Goal: Information Seeking & Learning: Learn about a topic

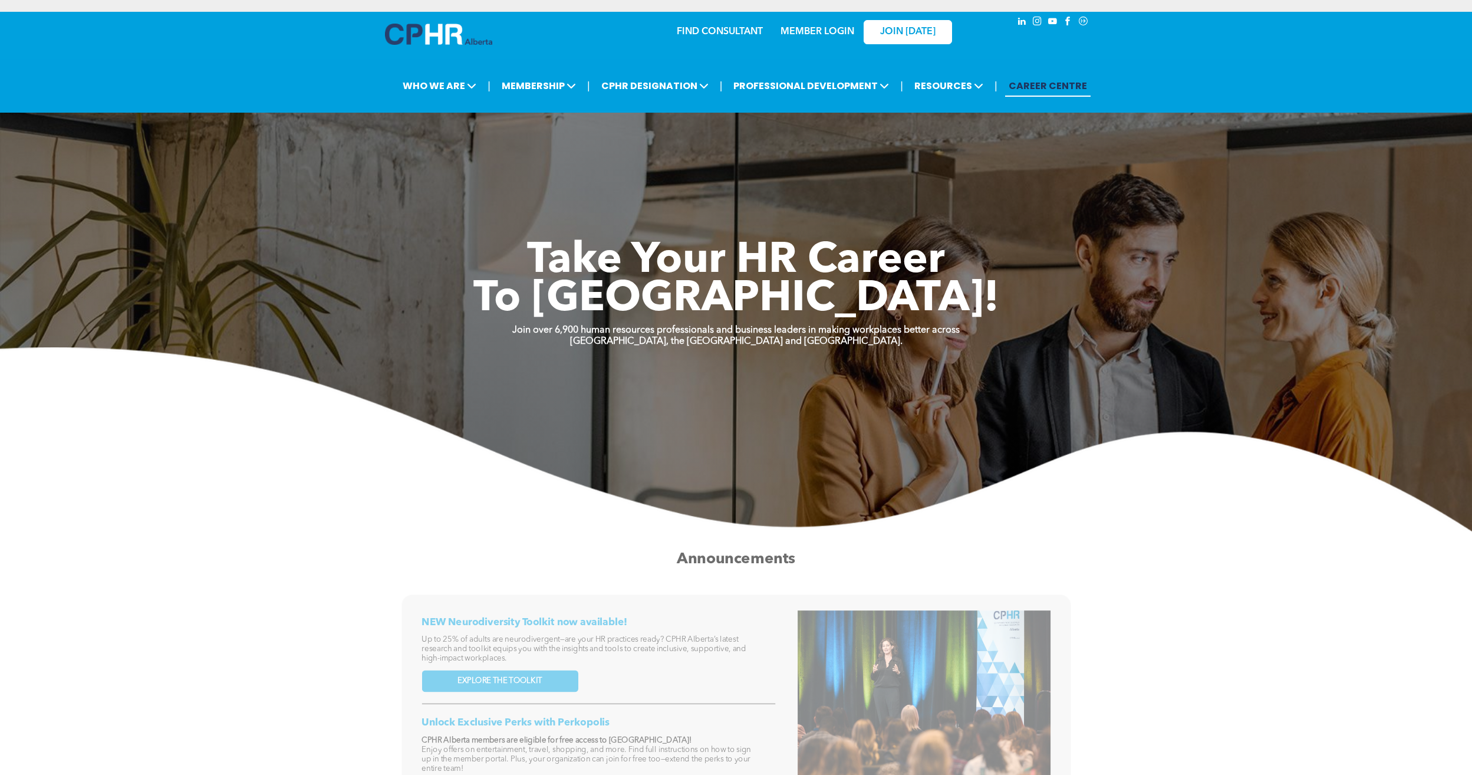
click at [833, 34] on link "MEMBER LOGIN" at bounding box center [818, 31] width 74 height 9
click at [825, 32] on link "MEMBER LOGIN" at bounding box center [818, 31] width 74 height 9
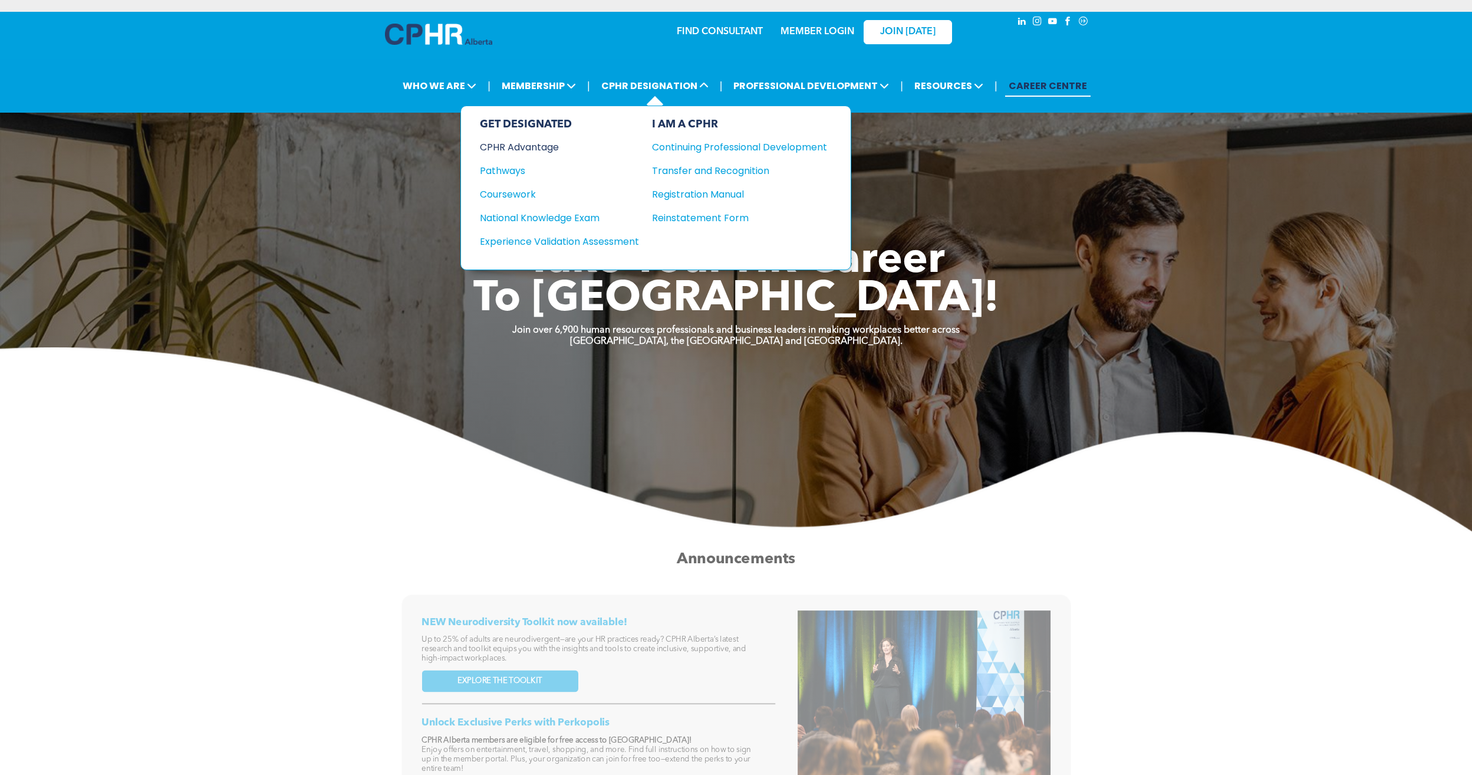
click at [546, 150] on div "CPHR Advantage" at bounding box center [551, 147] width 143 height 15
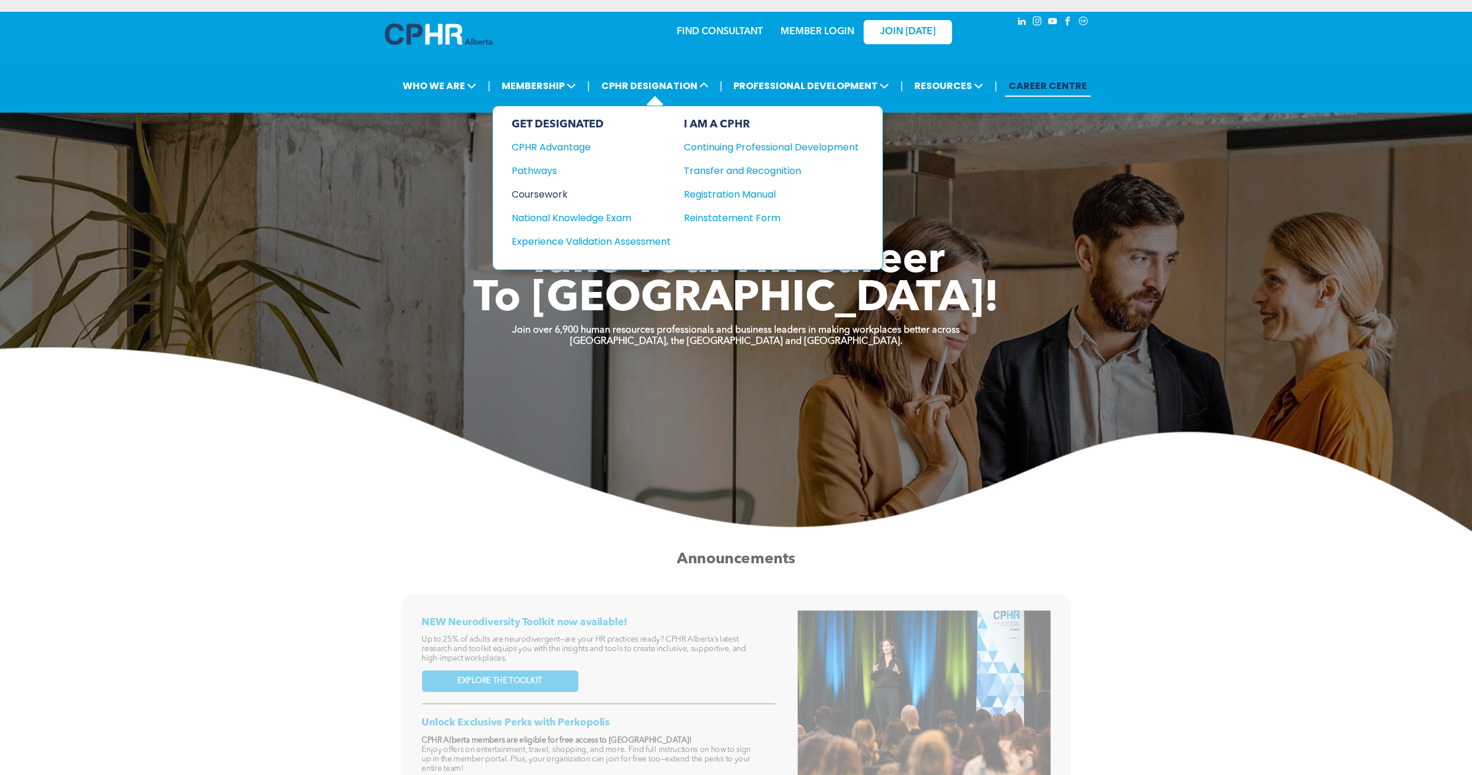
click at [542, 196] on div "Coursework" at bounding box center [583, 194] width 143 height 15
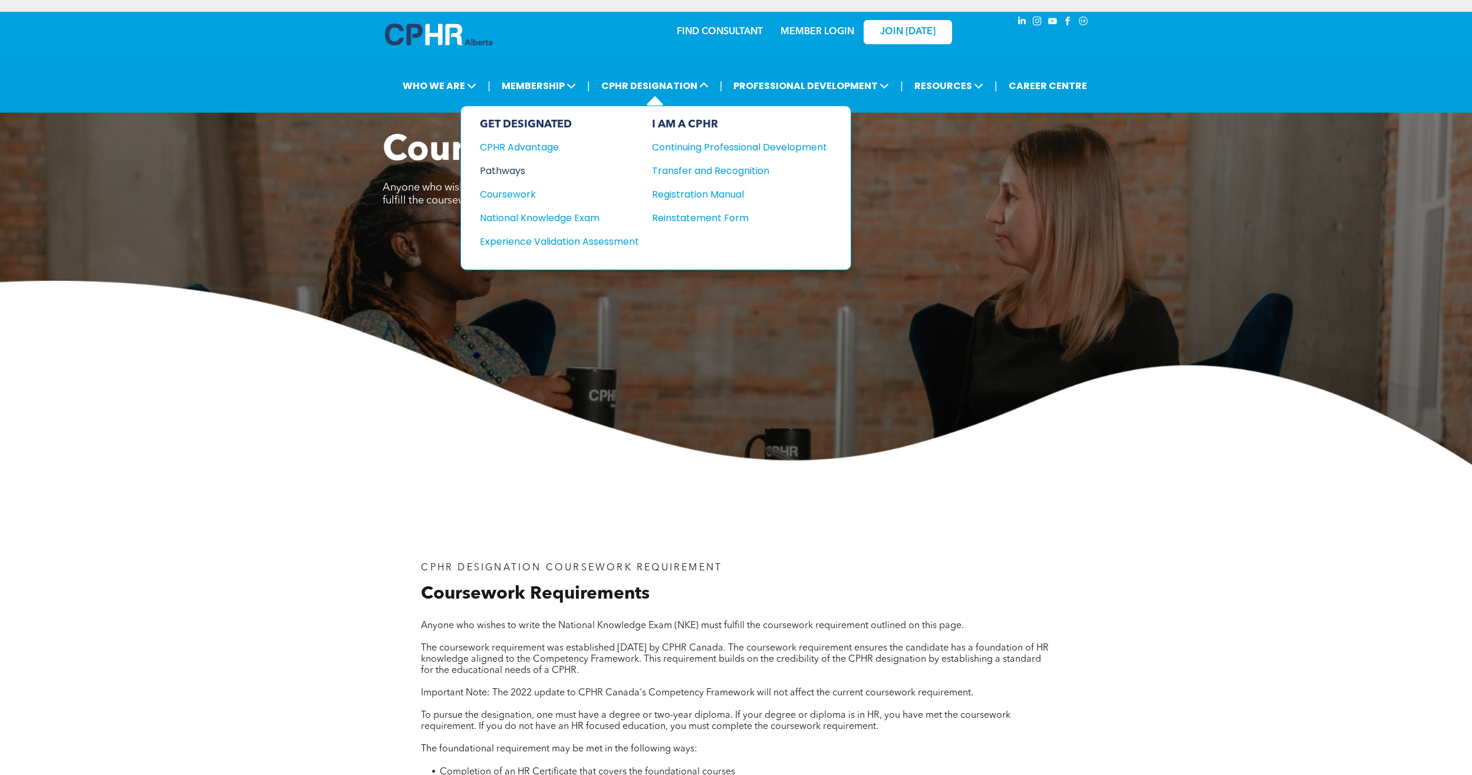
click at [503, 168] on div "Pathways" at bounding box center [551, 170] width 143 height 15
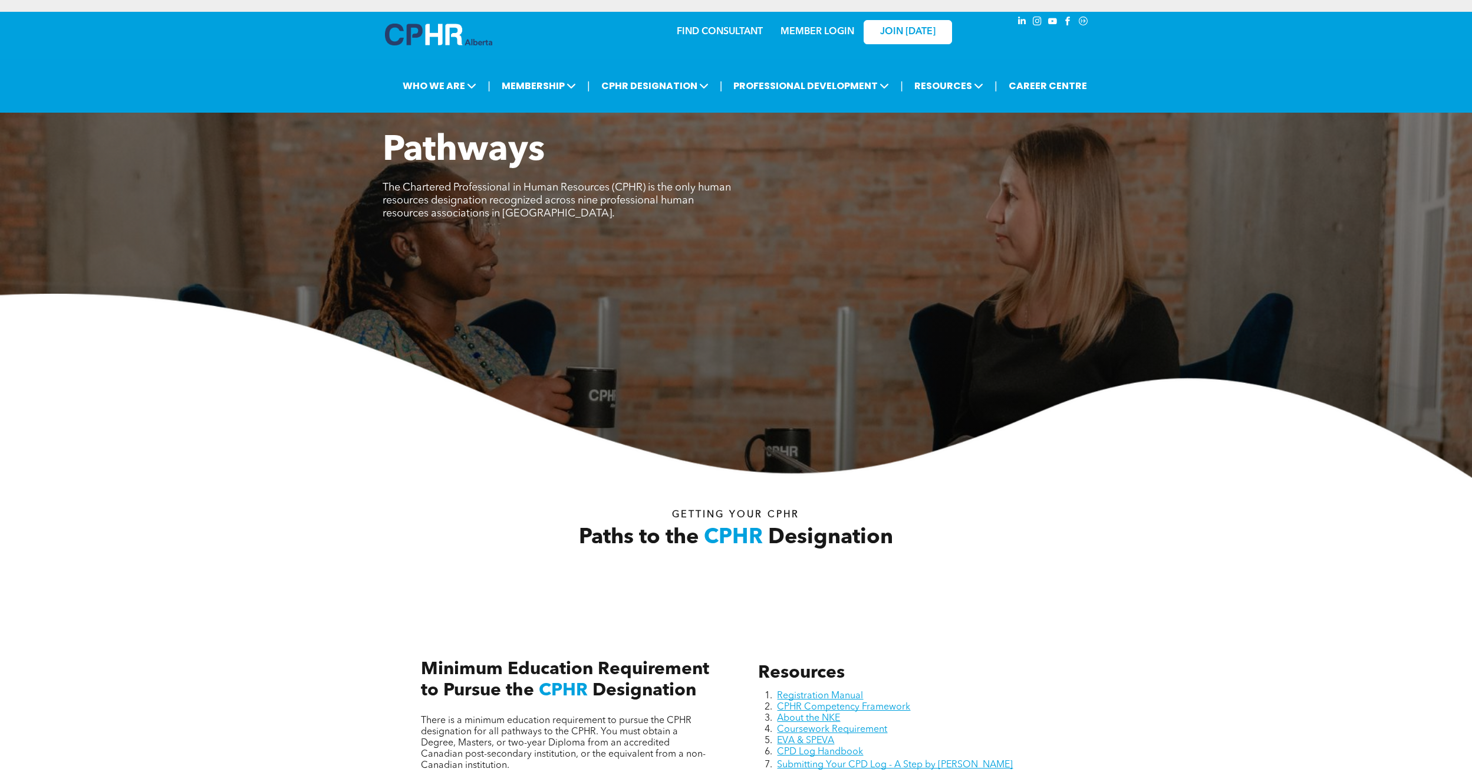
scroll to position [413, 0]
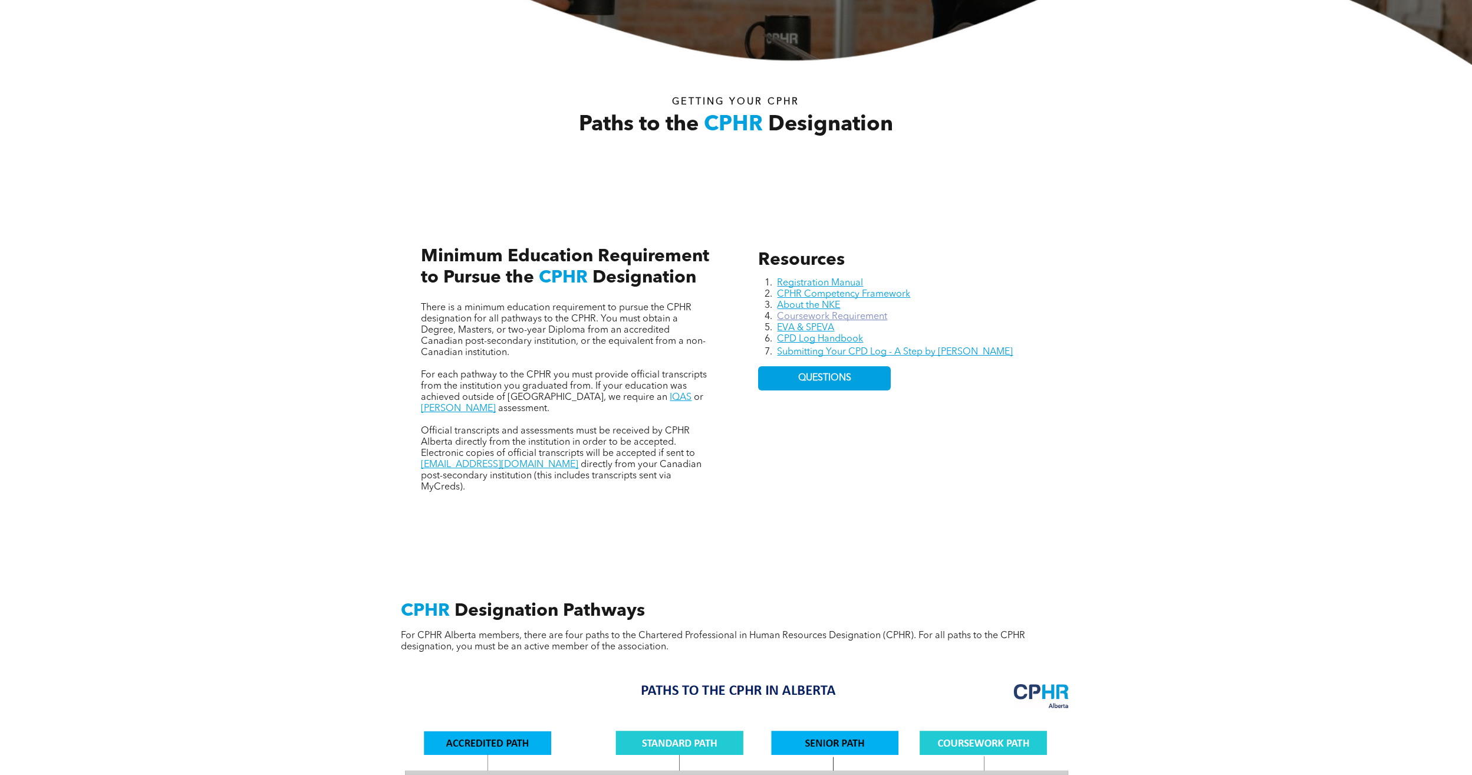
click at [798, 315] on link "Coursework Requirement" at bounding box center [832, 316] width 110 height 9
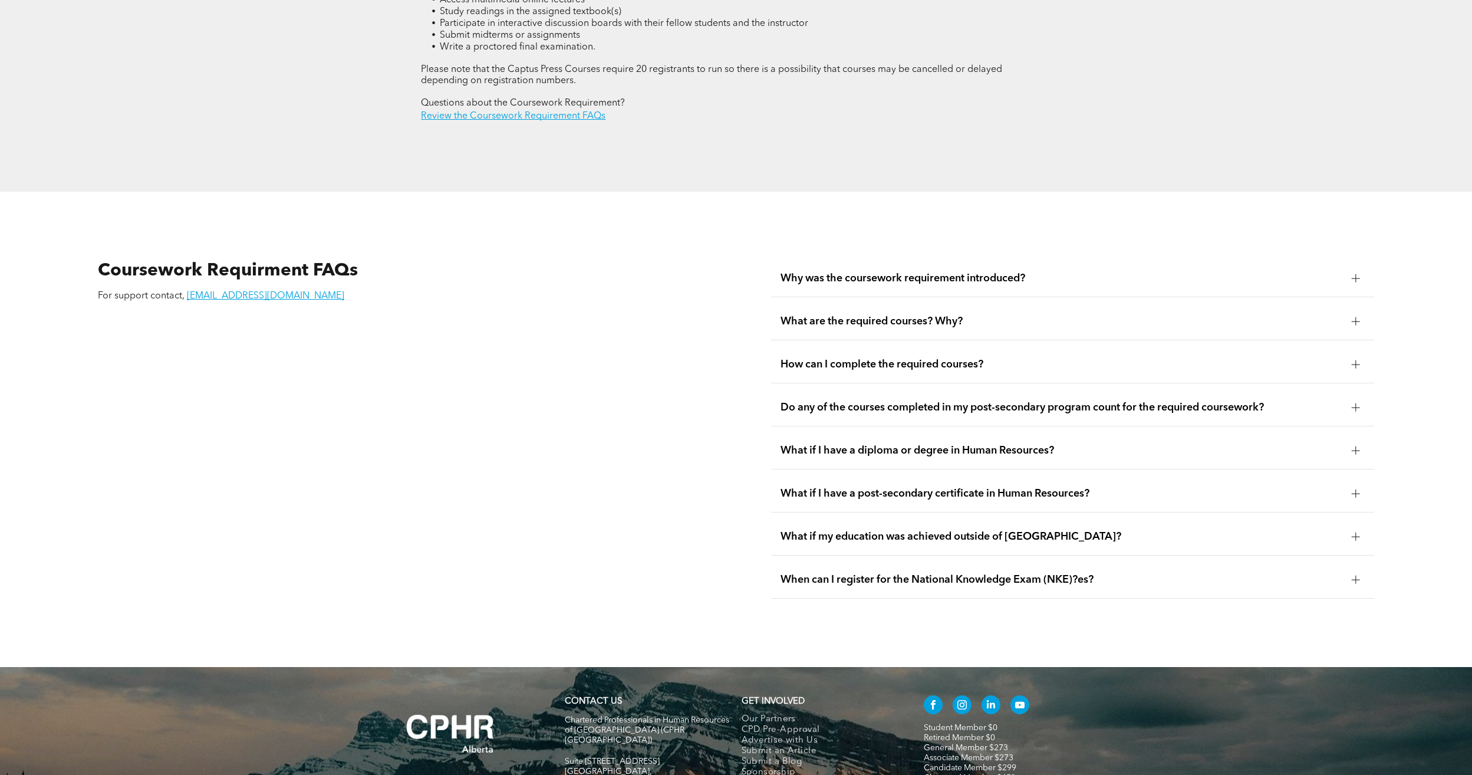
scroll to position [2182, 0]
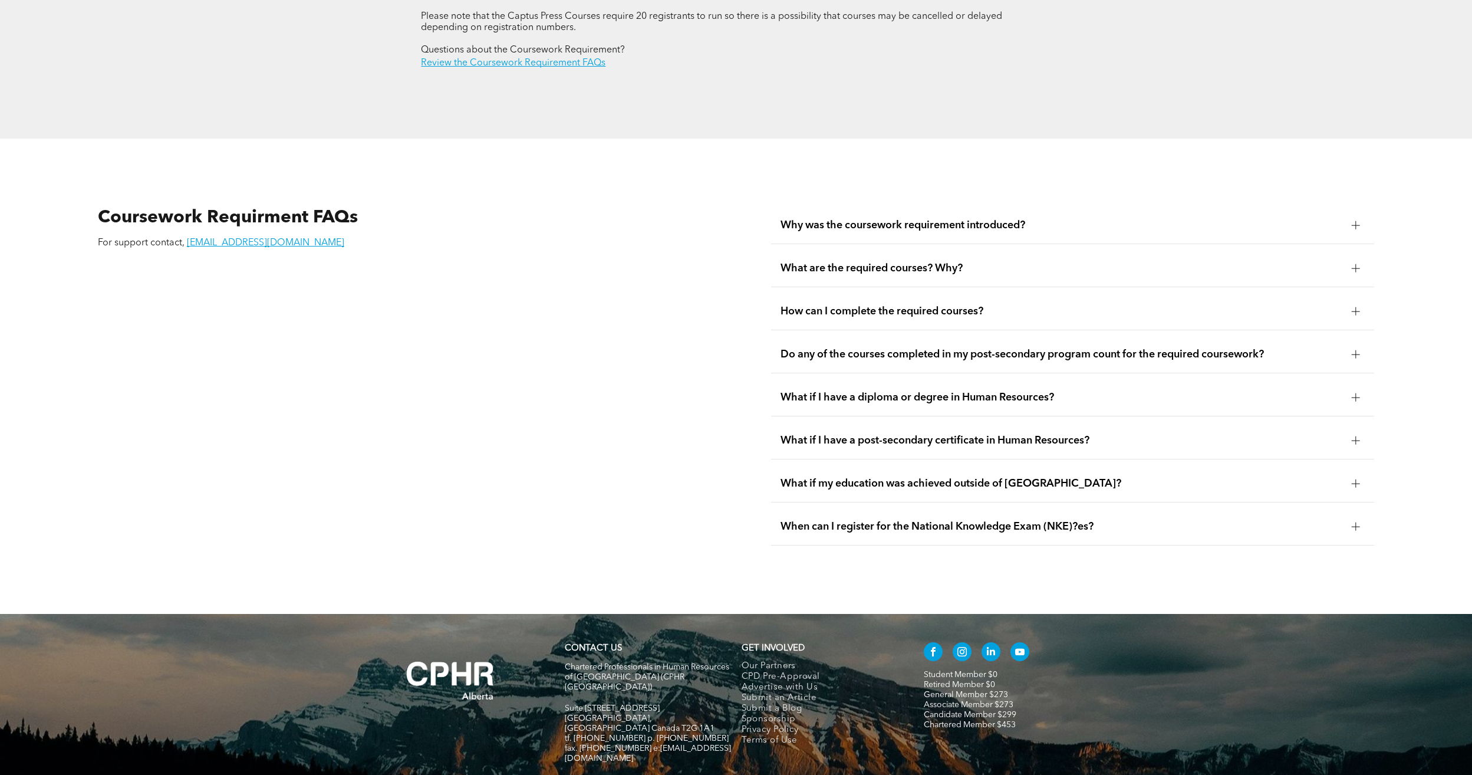
click at [922, 434] on span "What if I have a post-secondary certificate in Human Resources?" at bounding box center [1062, 440] width 562 height 13
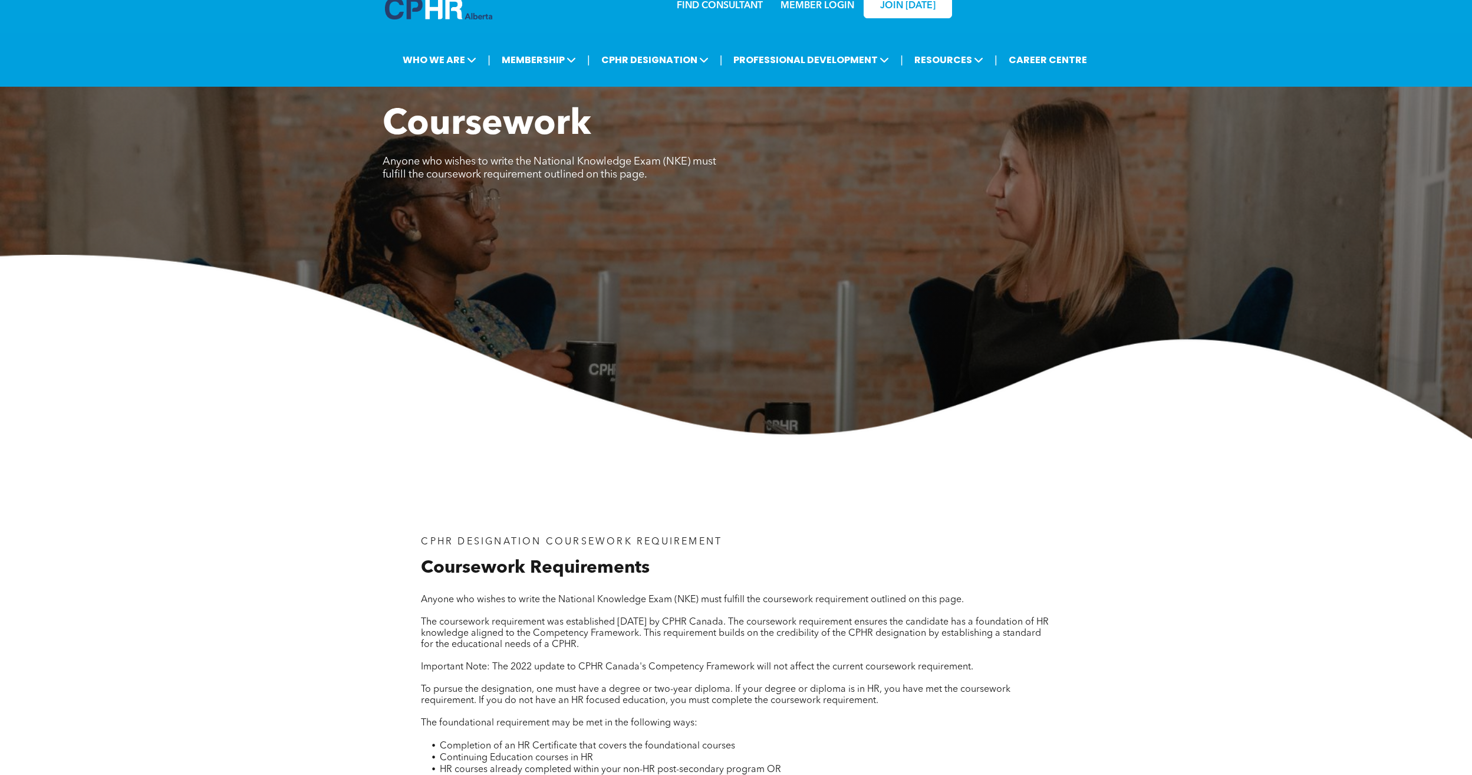
scroll to position [0, 0]
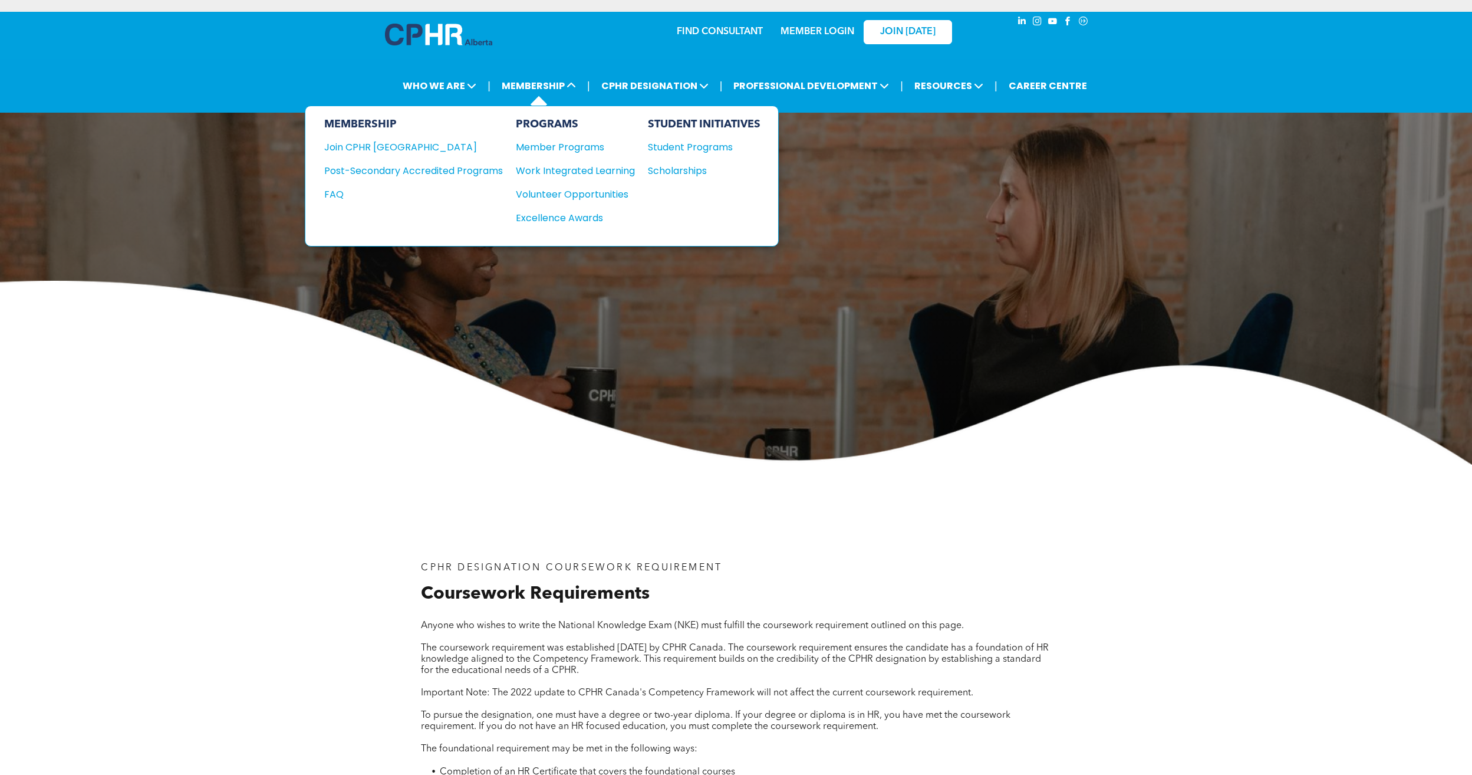
click at [698, 137] on div "STUDENT INITIATIVES Student Programs Scholarships" at bounding box center [704, 176] width 113 height 116
click at [698, 144] on div "Student Programs" at bounding box center [698, 147] width 101 height 15
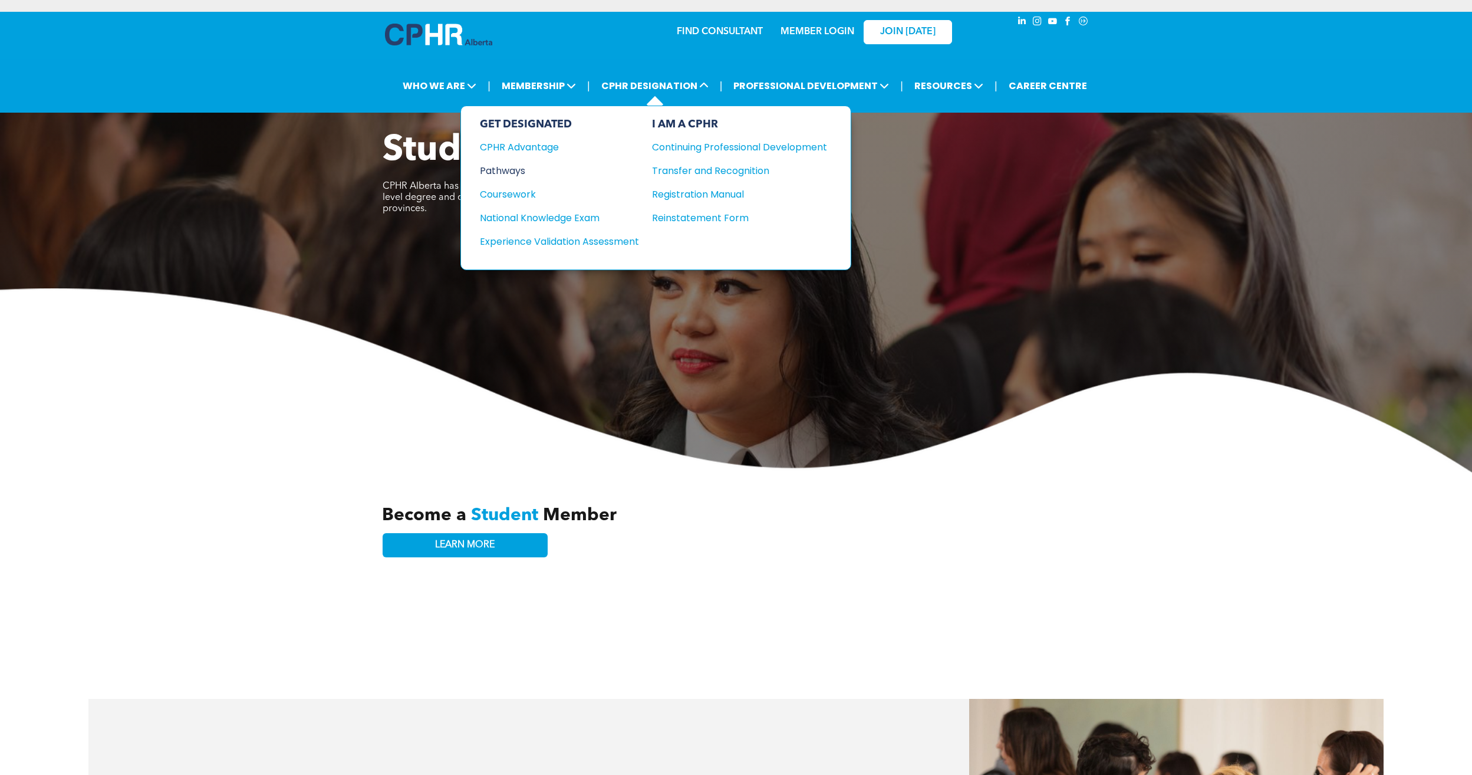
click at [512, 173] on div "Pathways" at bounding box center [551, 170] width 143 height 15
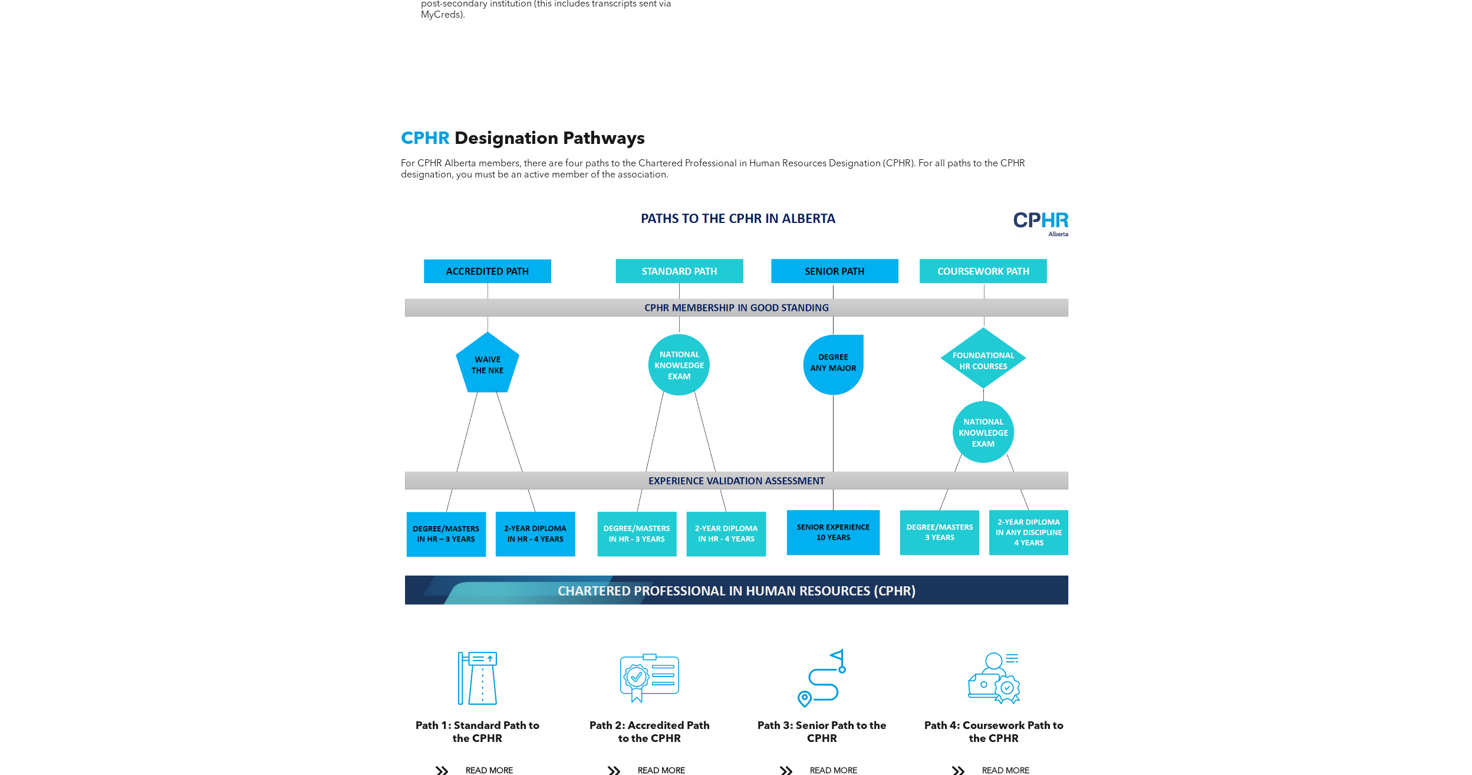
scroll to position [1238, 0]
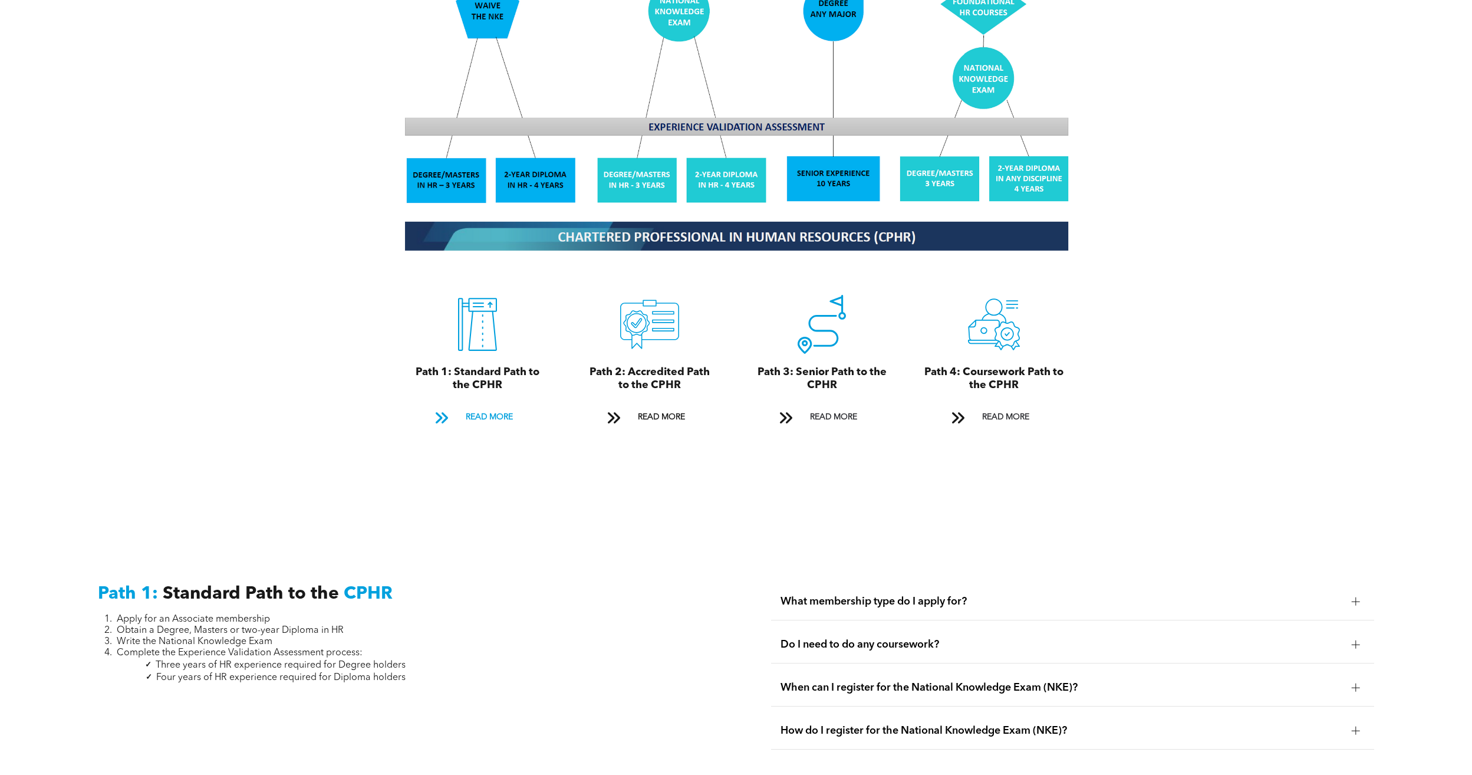
click at [501, 406] on span "READ MORE" at bounding box center [489, 417] width 55 height 22
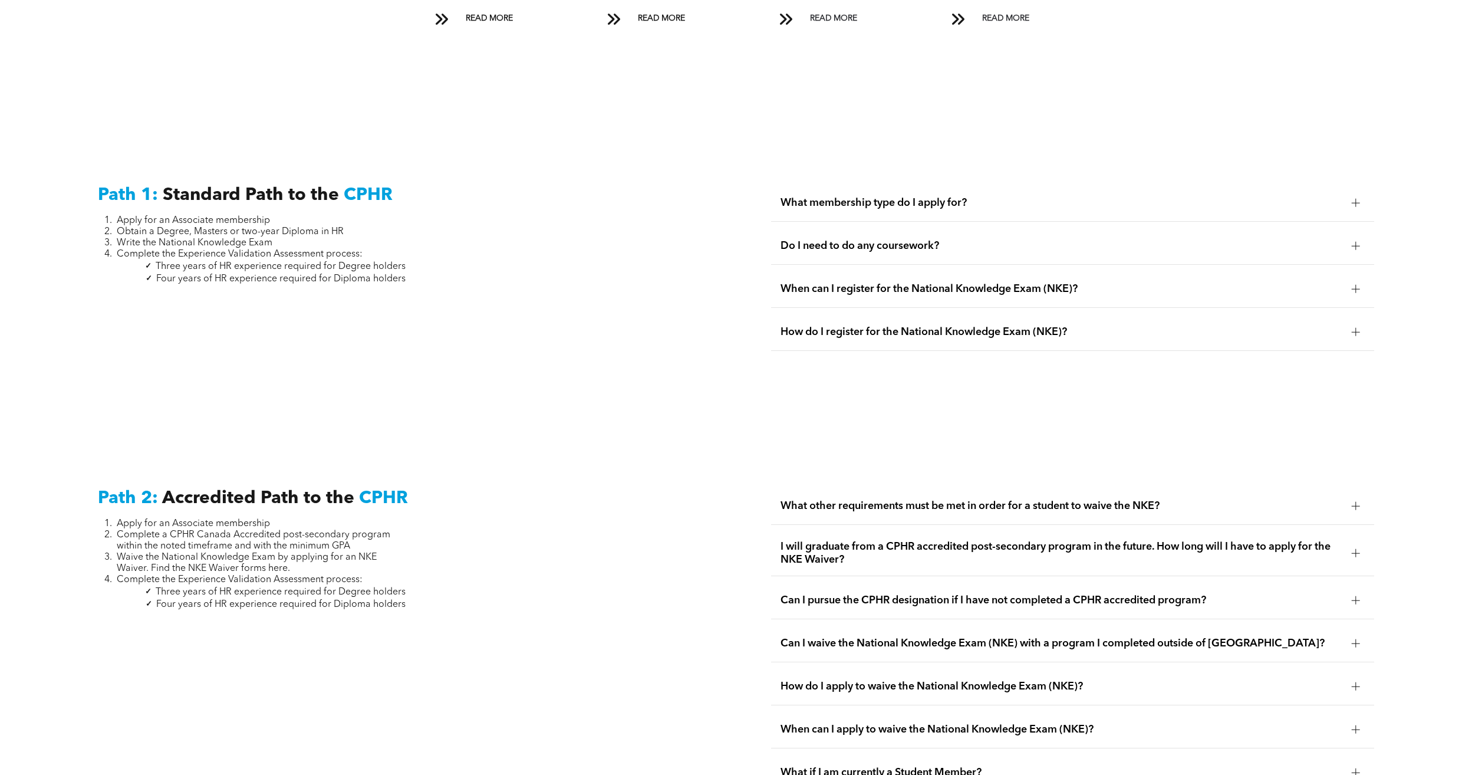
scroll to position [1739, 0]
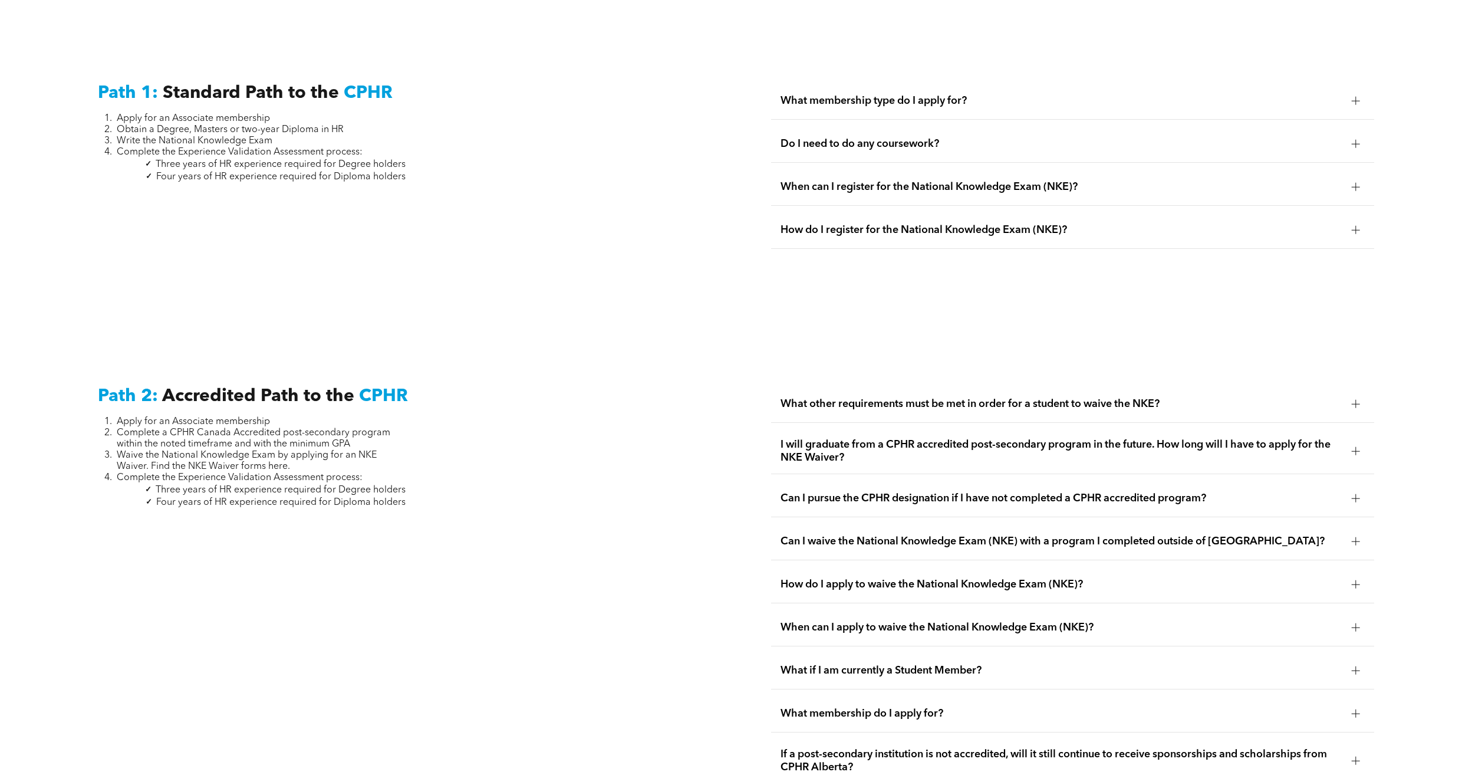
click at [918, 707] on span "What membership do I apply for?" at bounding box center [1062, 713] width 562 height 13
click at [981, 492] on span "Can I pursue the CPHR designation if I have not completed a CPHR accredited pro…" at bounding box center [1062, 498] width 562 height 13
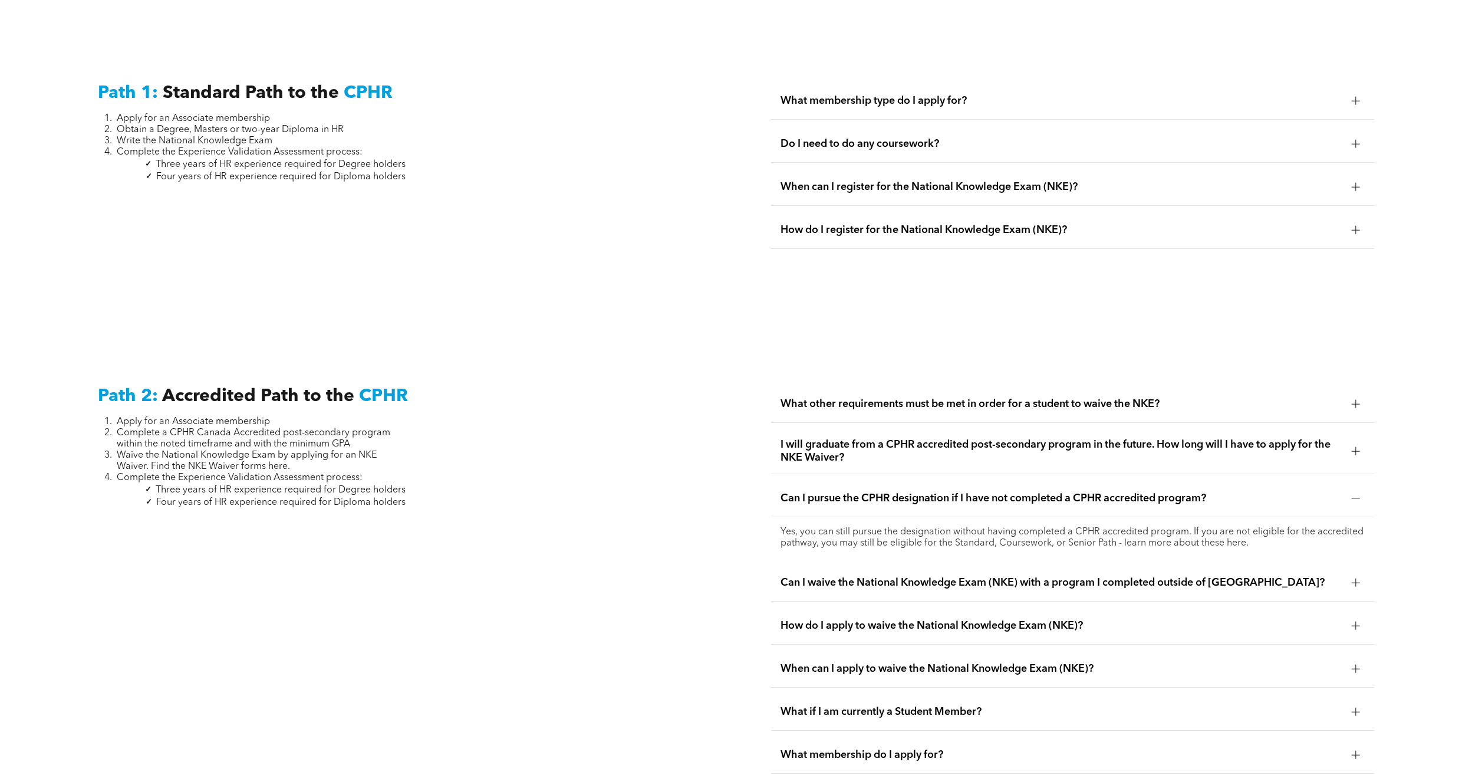
click at [981, 492] on span "Can I pursue the CPHR designation if I have not completed a CPHR accredited pro…" at bounding box center [1062, 498] width 562 height 13
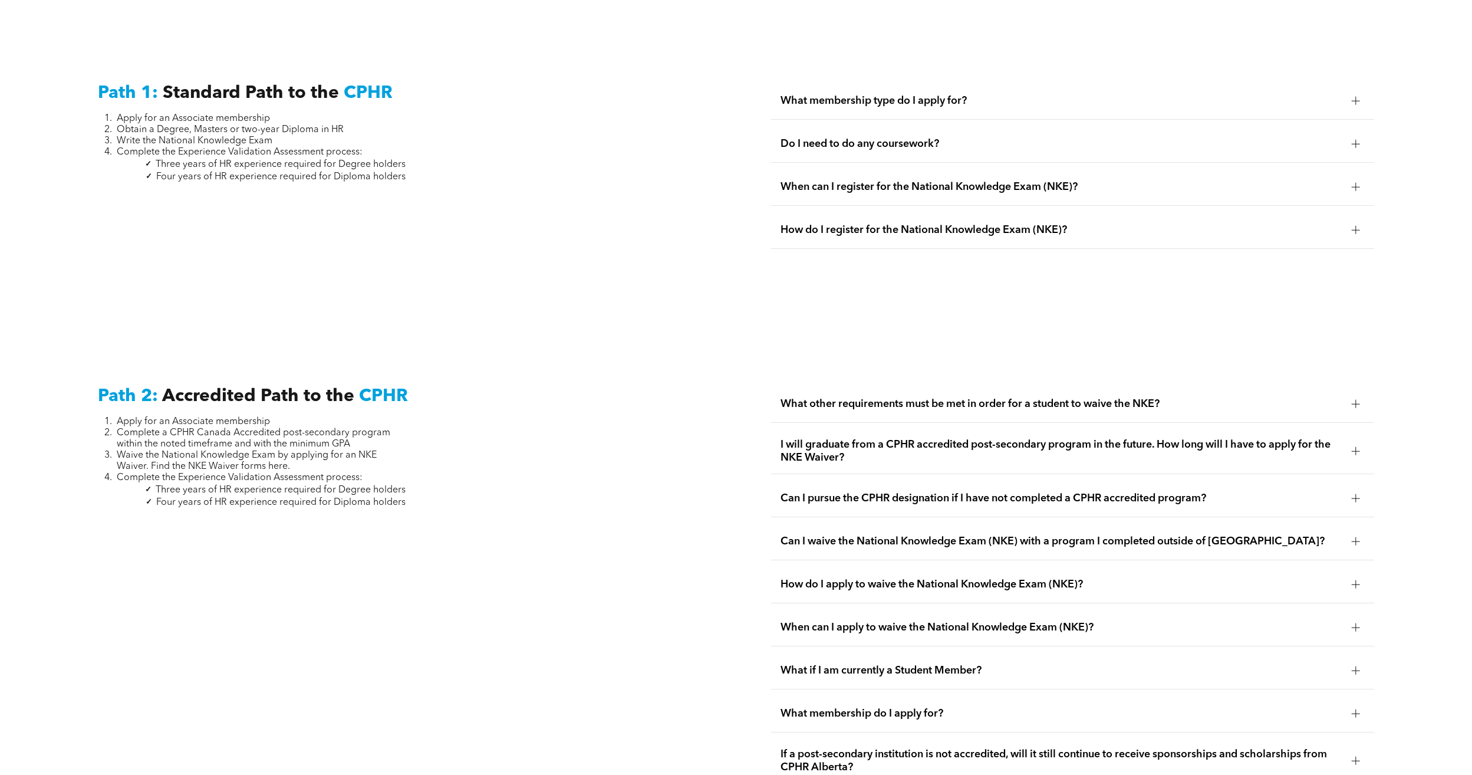
click at [986, 397] on span "What other requirements must be met in order for a student to waive the NKE?" at bounding box center [1062, 403] width 562 height 13
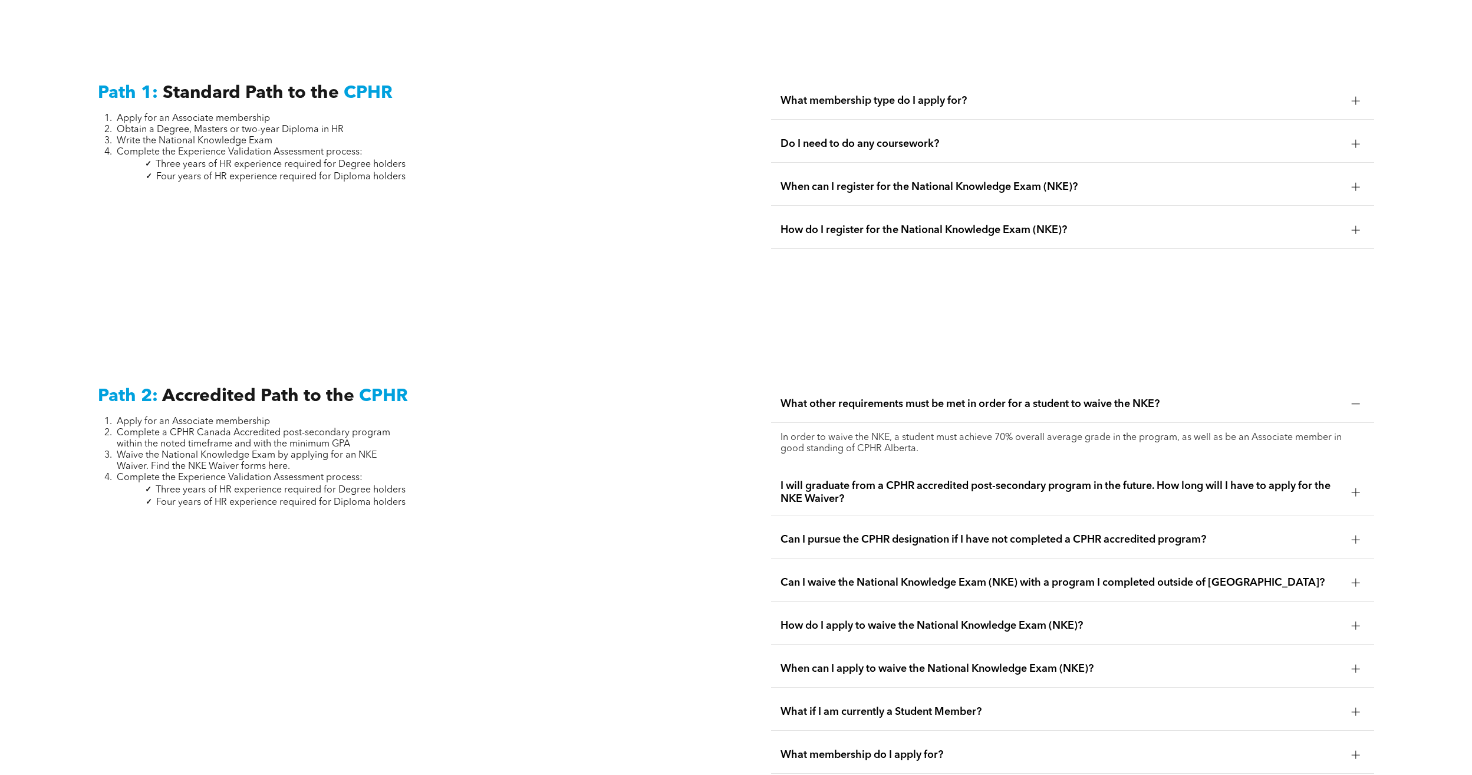
click at [986, 397] on span "What other requirements must be met in order for a student to waive the NKE?" at bounding box center [1062, 403] width 562 height 13
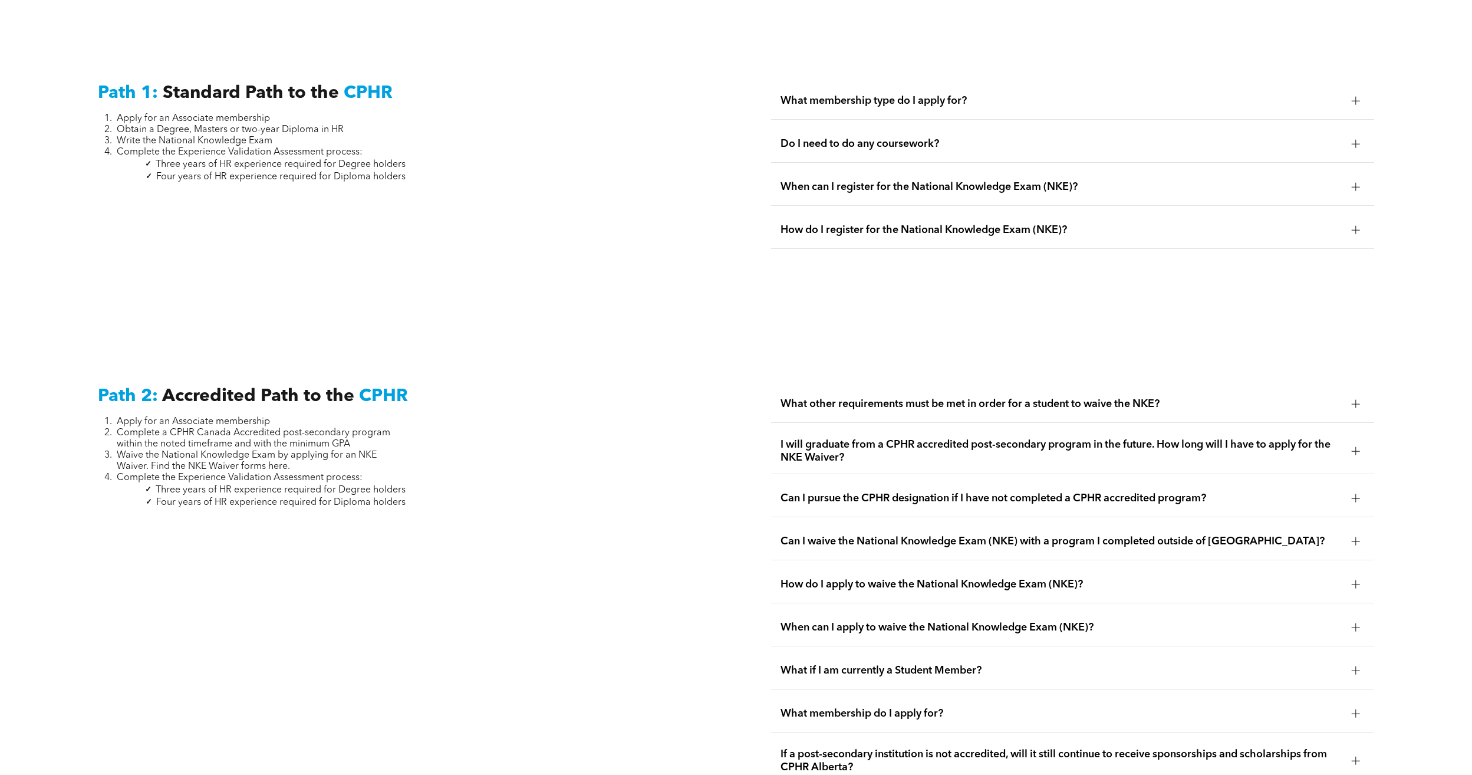
click at [983, 438] on span "I will graduate from a CPHR accredited post-secondary program in the future. Ho…" at bounding box center [1062, 451] width 562 height 26
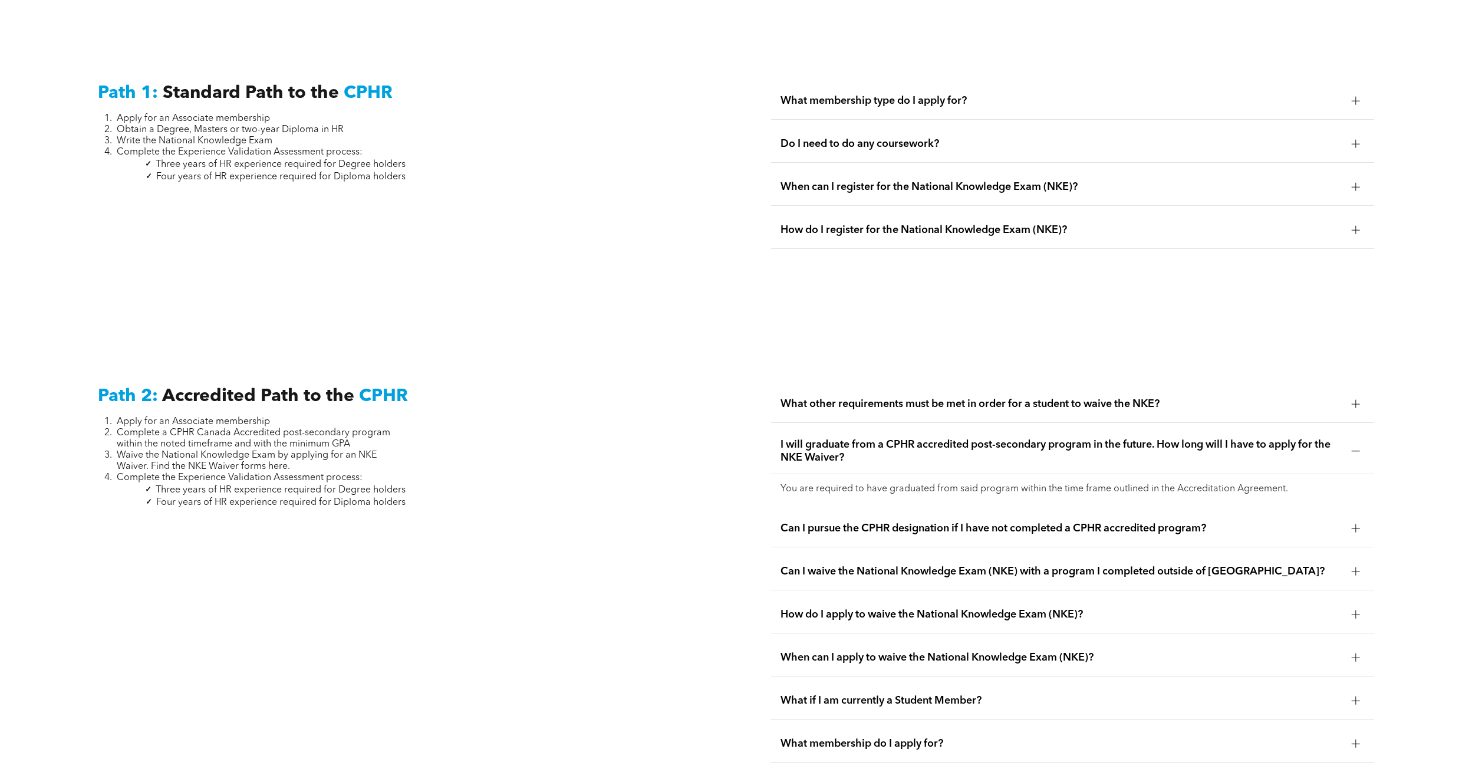
click at [982, 438] on span "I will graduate from a CPHR accredited post-secondary program in the future. Ho…" at bounding box center [1062, 451] width 562 height 26
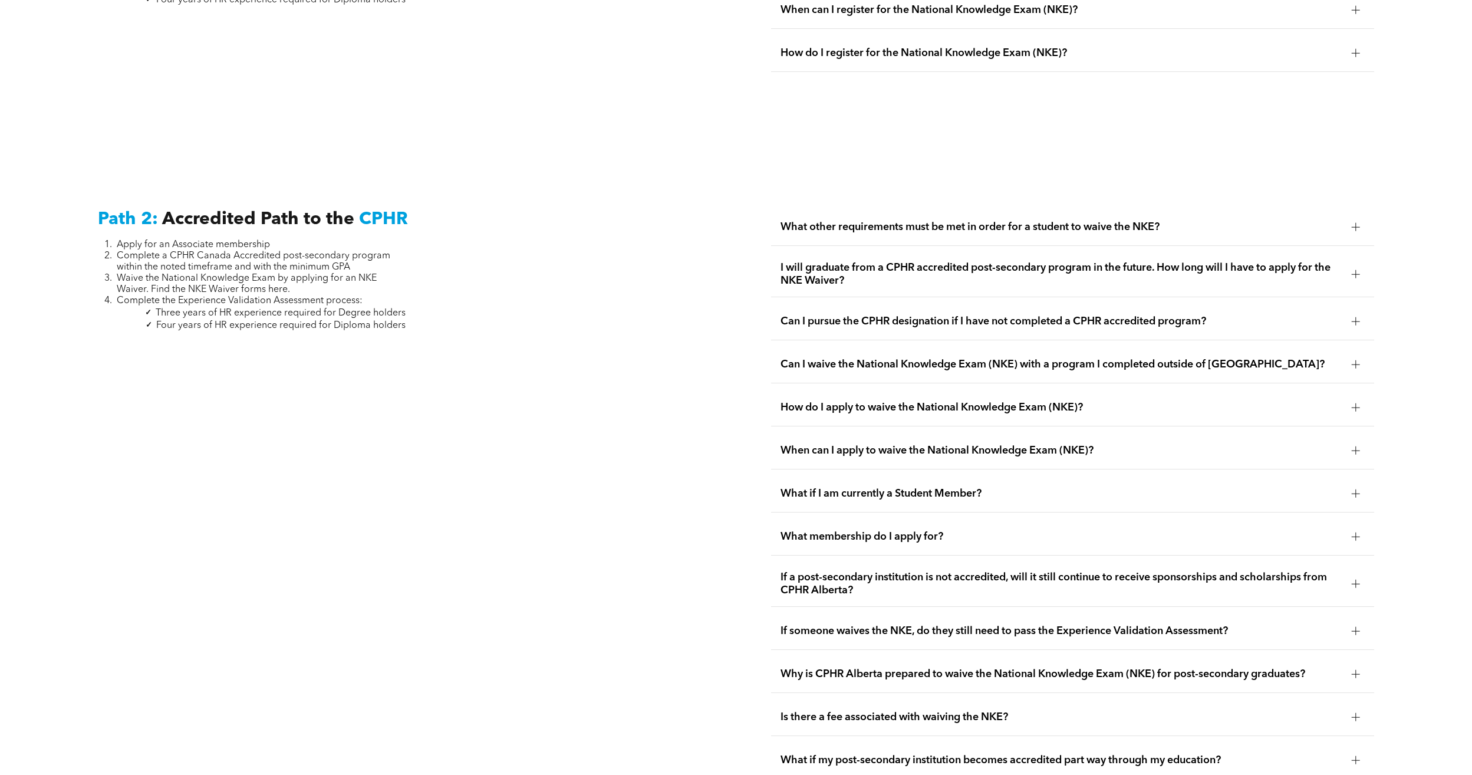
scroll to position [2093, 0]
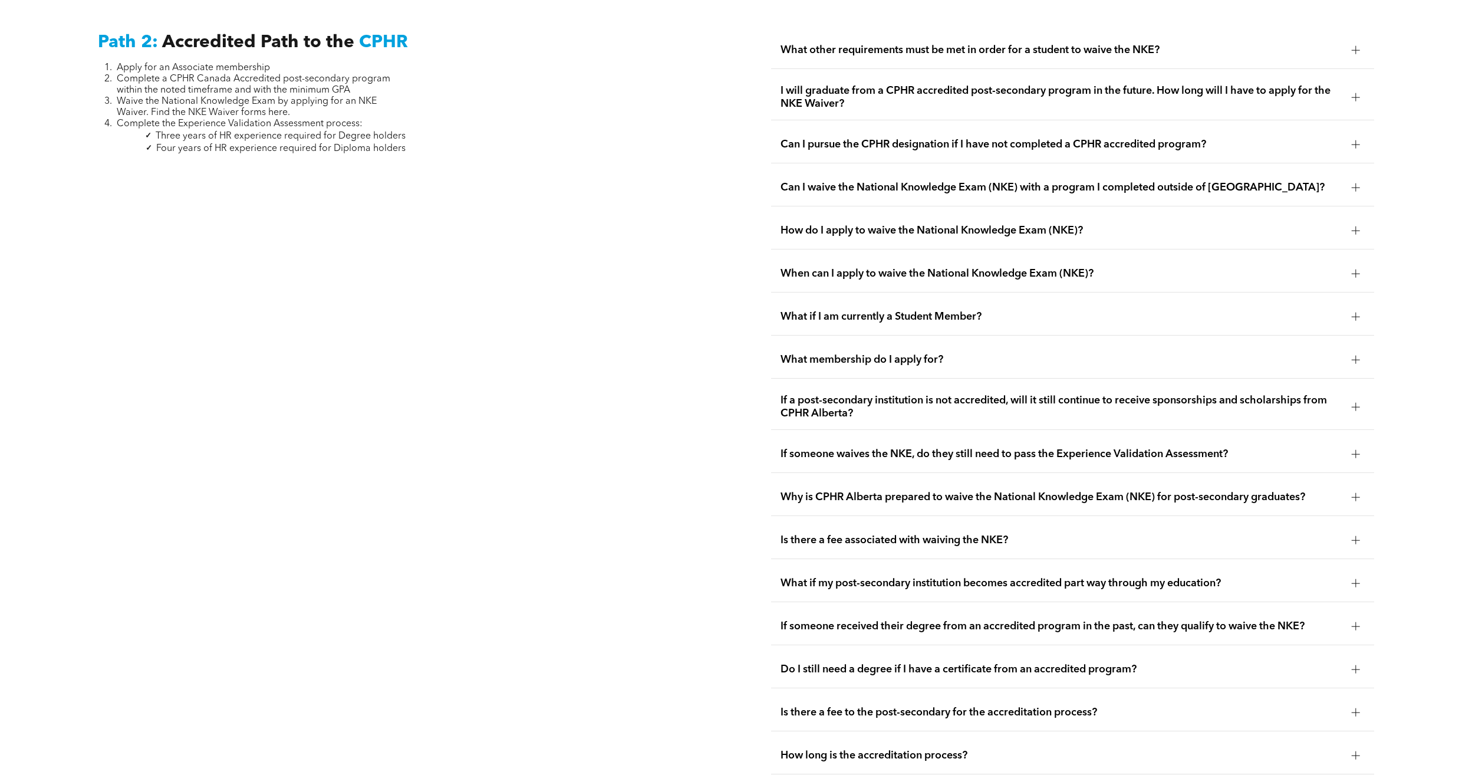
click at [950, 394] on span "If a post-secondary institution is not accredited, will it still continue to re…" at bounding box center [1062, 407] width 562 height 26
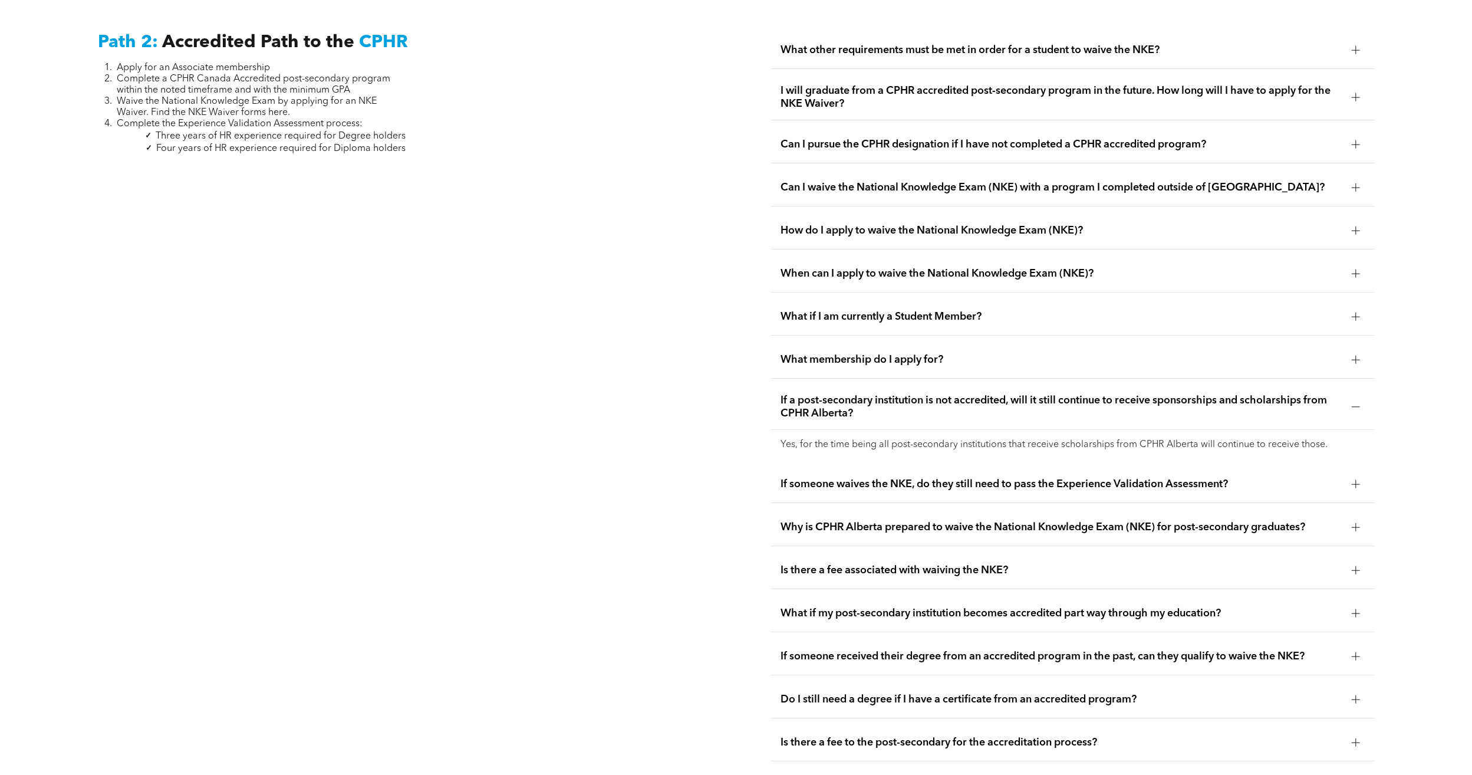
click at [950, 394] on span "If a post-secondary institution is not accredited, will it still continue to re…" at bounding box center [1062, 407] width 562 height 26
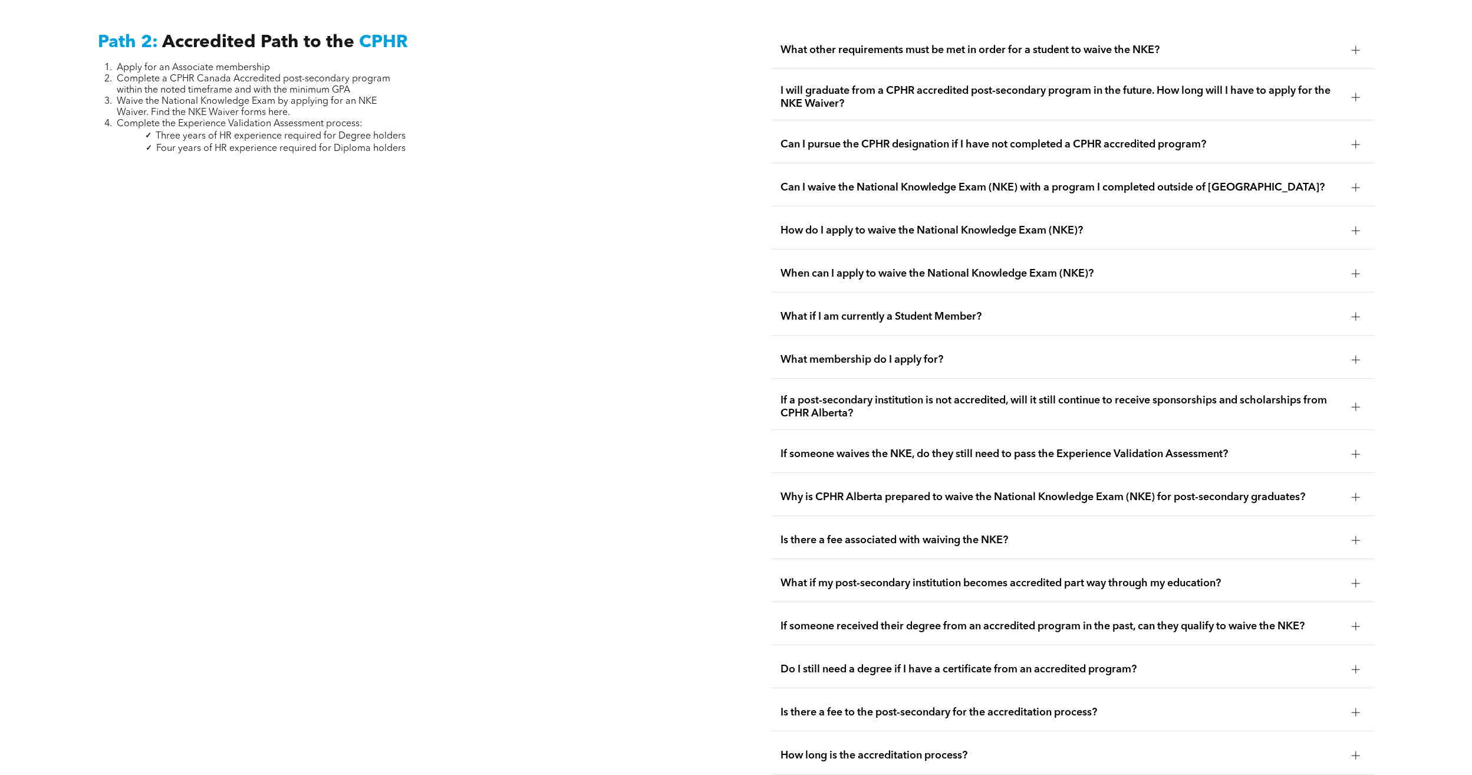
click at [949, 436] on div "If someone waives the NKE, do they still need to pass the Experience Validation…" at bounding box center [1072, 454] width 603 height 37
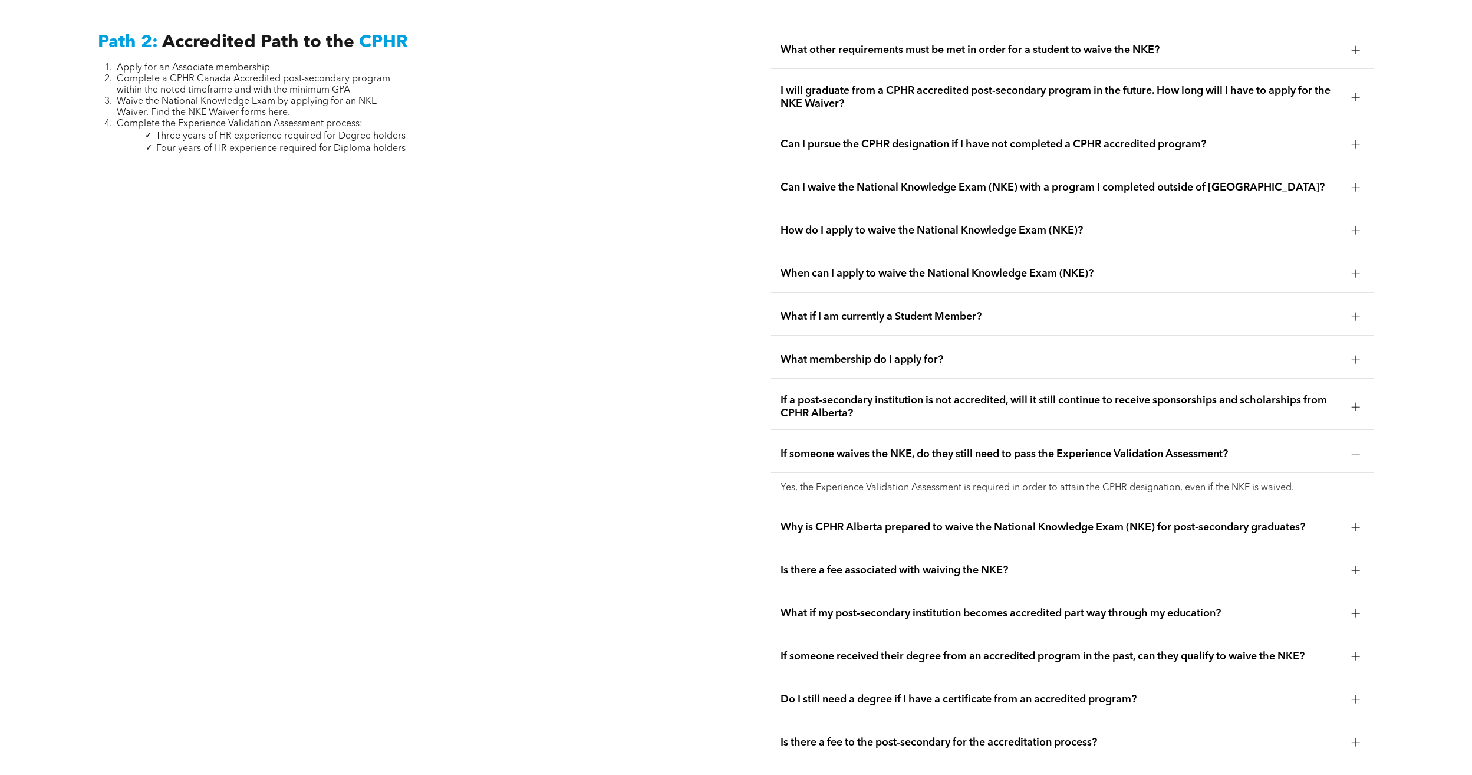
click at [949, 436] on div "If someone waives the NKE, do they still need to pass the Experience Validation…" at bounding box center [1072, 454] width 603 height 37
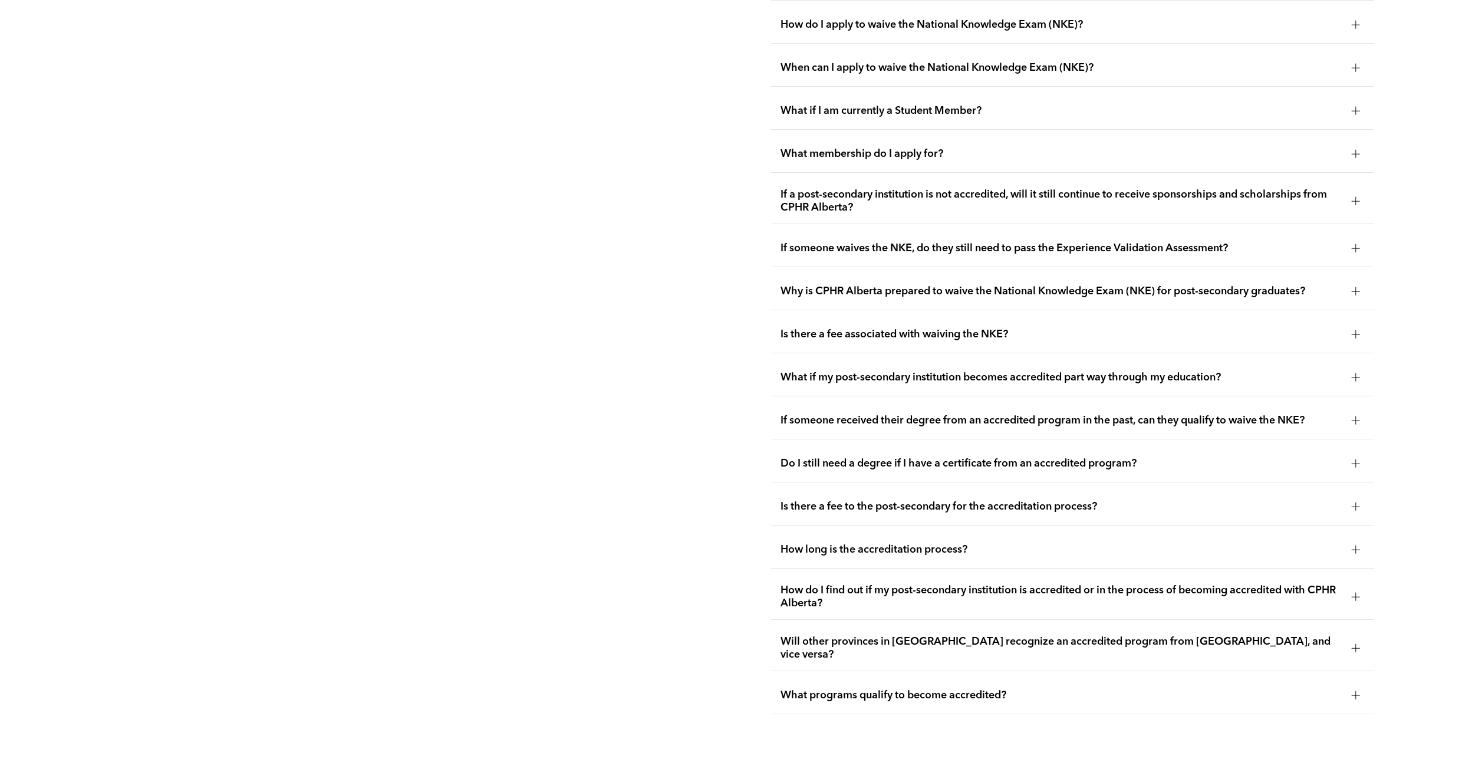
scroll to position [2329, 0]
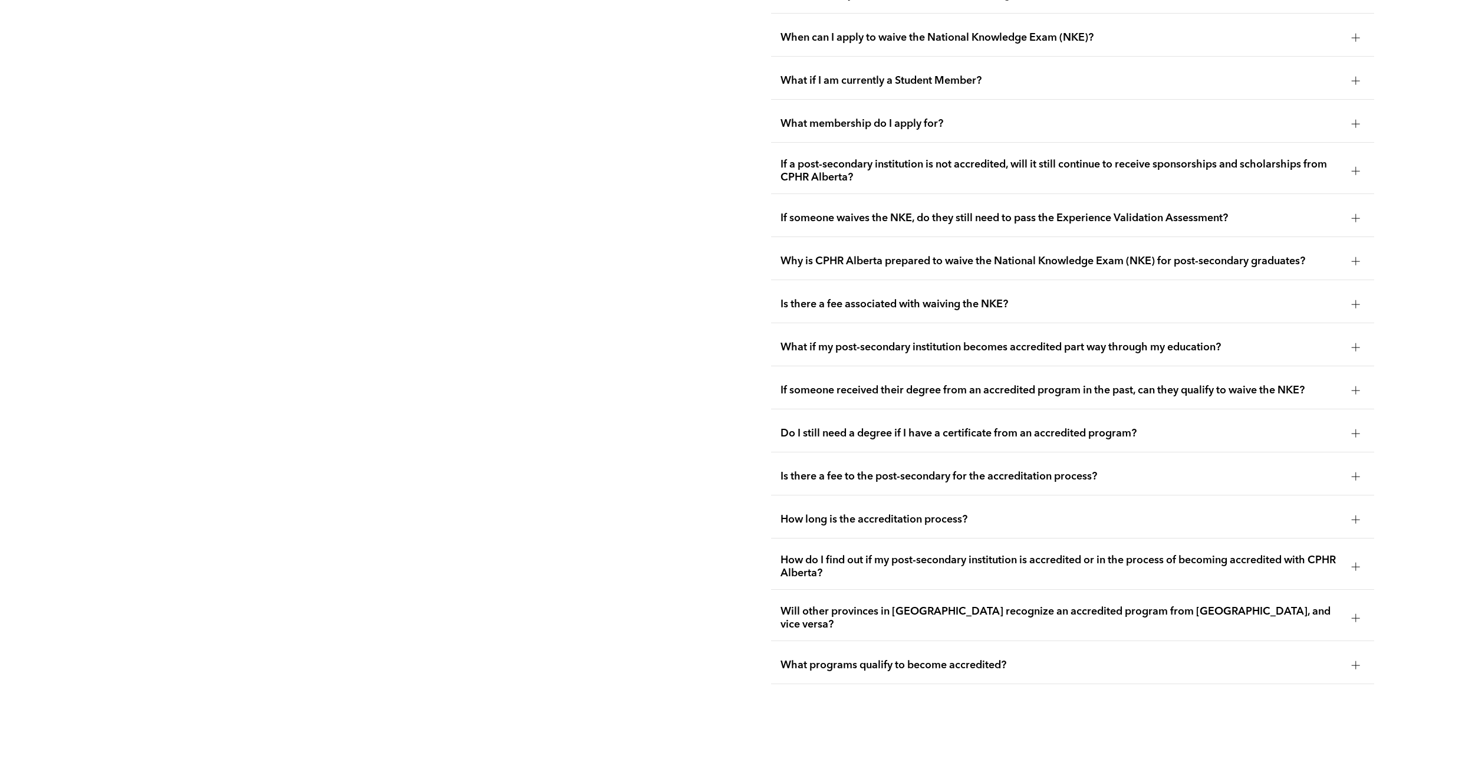
click at [971, 554] on span "How do I find out if my post-secondary institution is accredited or in the proc…" at bounding box center [1062, 567] width 562 height 26
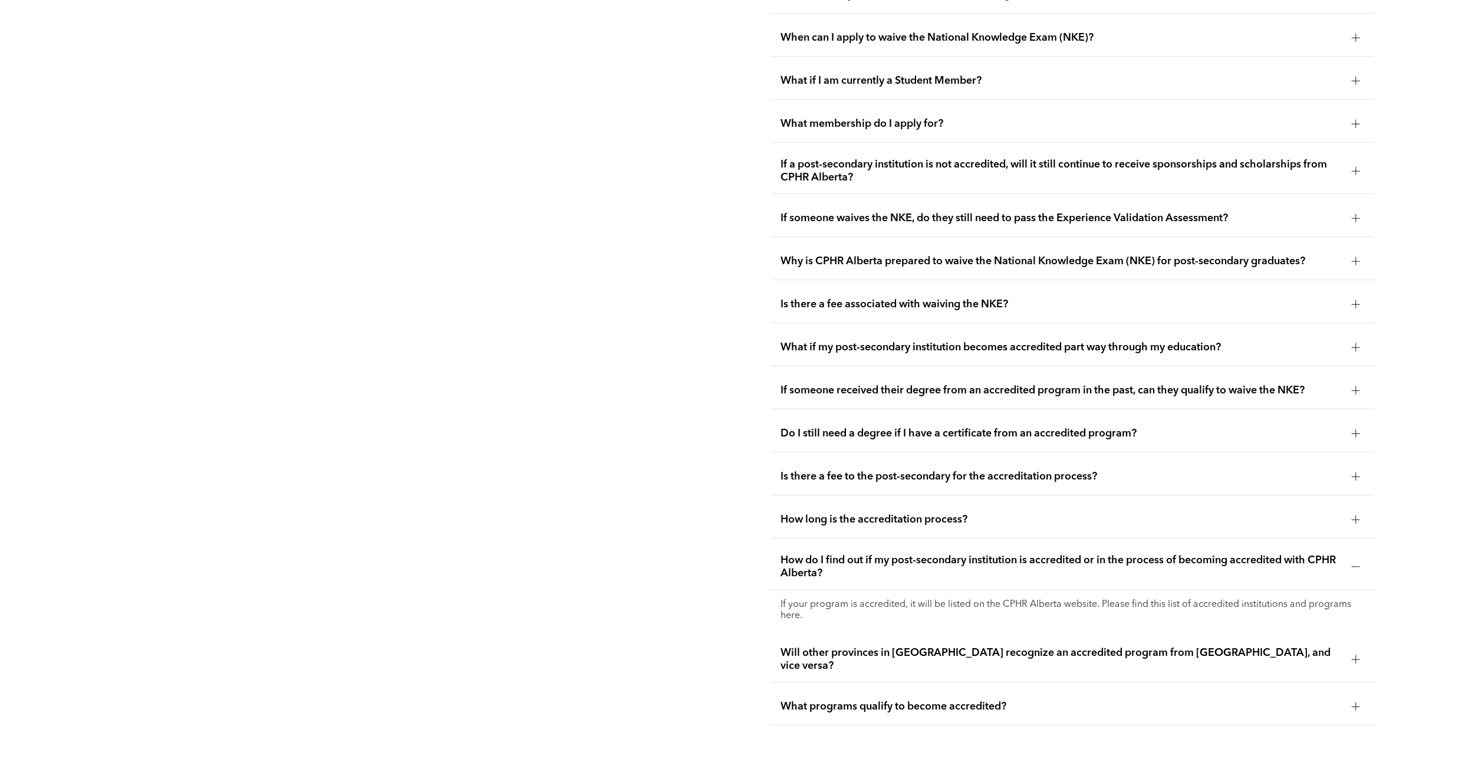
click at [1015, 599] on p "If your program is accredited, it will be listed on the CPHR Alberta website. P…" at bounding box center [1073, 610] width 584 height 22
click at [800, 599] on p "If your program is accredited, it will be listed on the CPHR Alberta website. P…" at bounding box center [1073, 610] width 584 height 22
click at [860, 599] on p "If your program is accredited, it will be listed on the CPHR Alberta website. P…" at bounding box center [1073, 610] width 584 height 22
click at [913, 599] on p "If your program is accredited, it will be listed on the CPHR Alberta website. P…" at bounding box center [1073, 610] width 584 height 22
click at [1143, 599] on p "If your program is accredited, it will be listed on the CPHR Alberta website. P…" at bounding box center [1073, 610] width 584 height 22
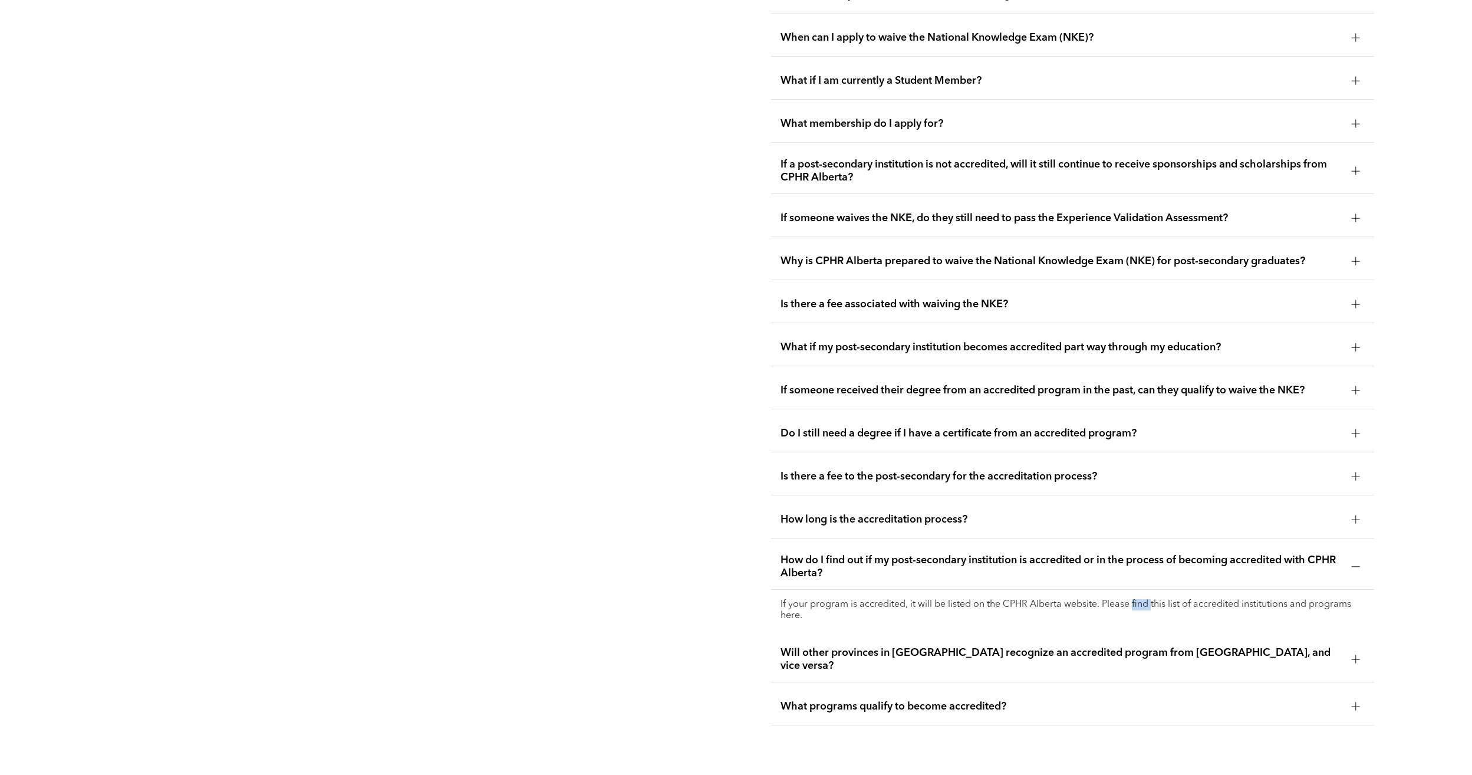
click at [1143, 599] on p "If your program is accredited, it will be listed on the CPHR Alberta website. P…" at bounding box center [1073, 610] width 584 height 22
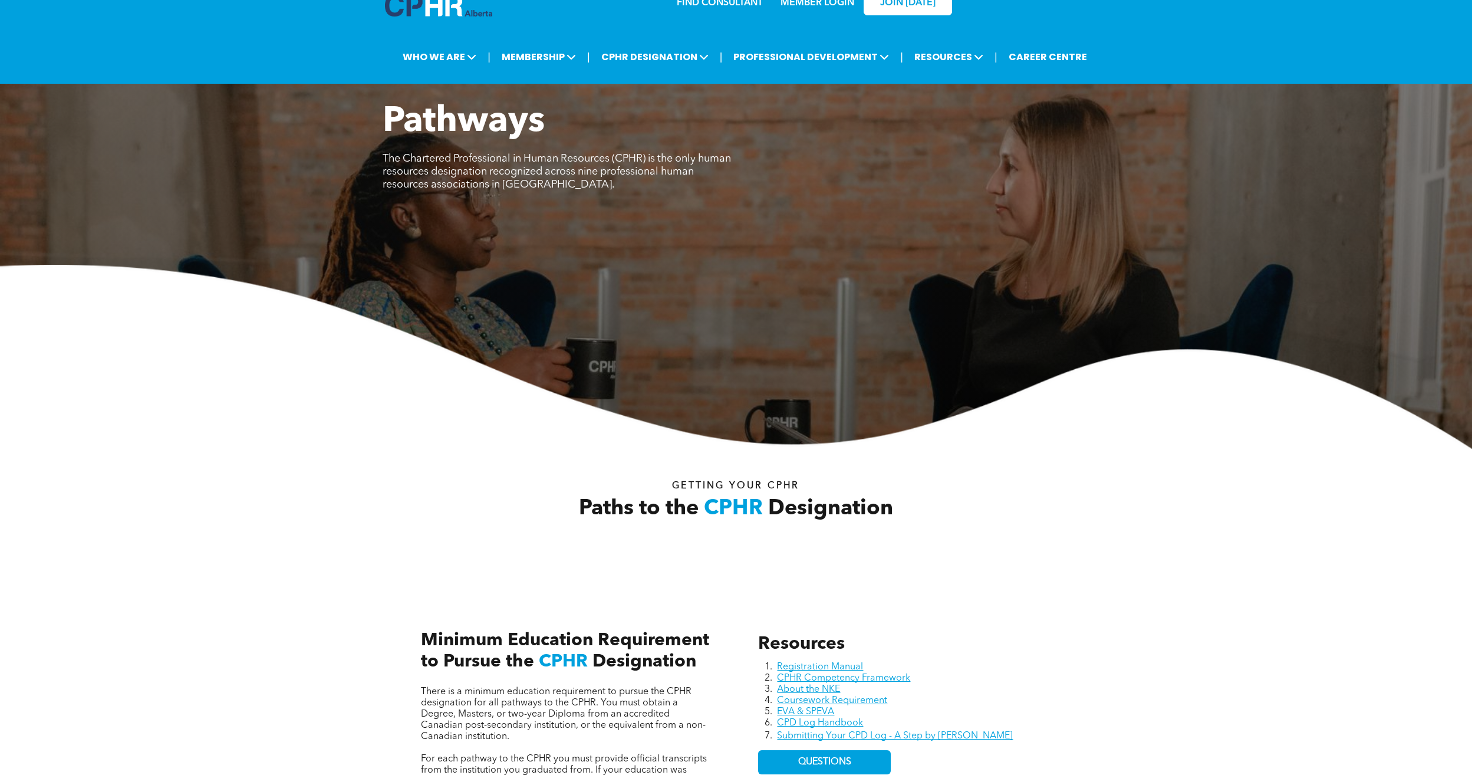
scroll to position [0, 0]
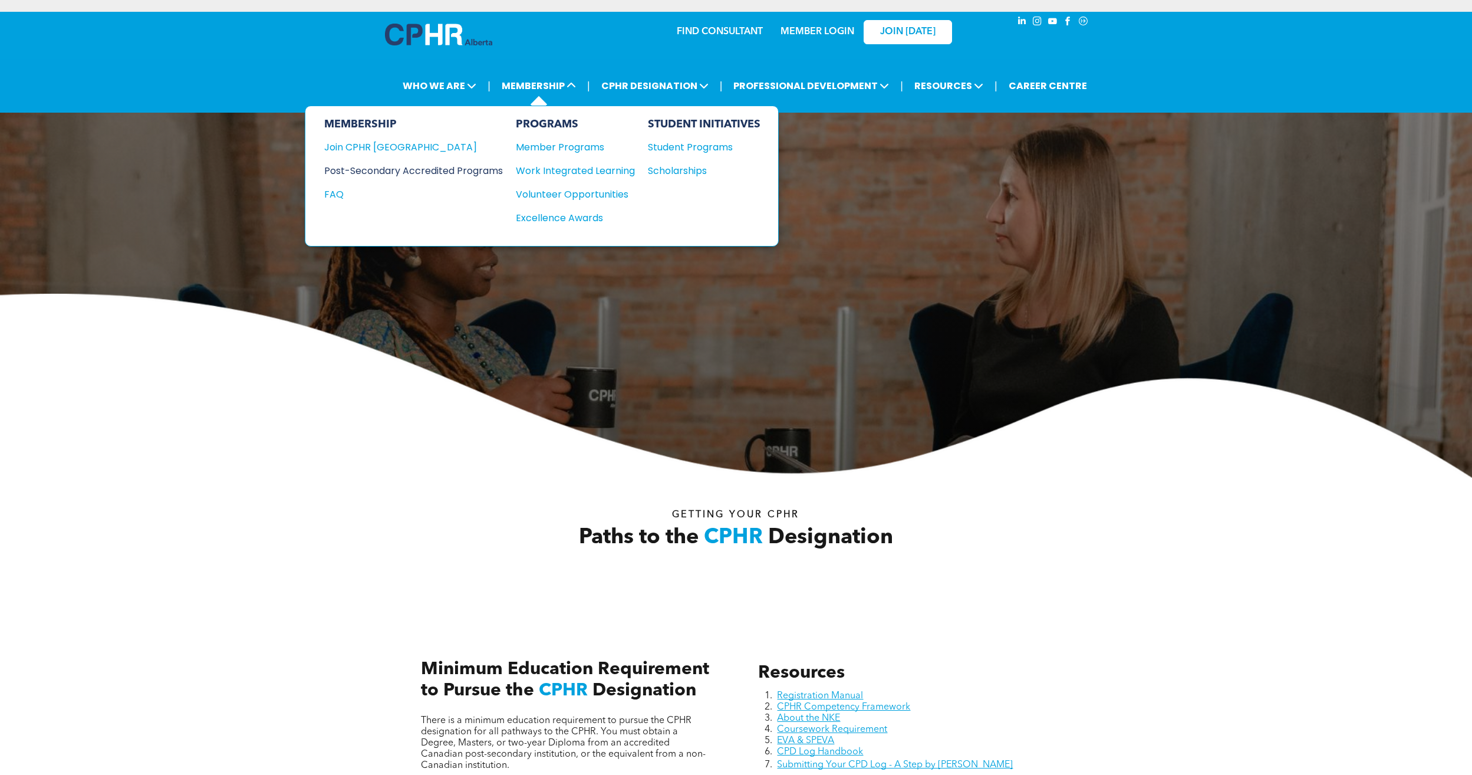
click at [379, 170] on div "Post-Secondary Accredited Programs" at bounding box center [404, 170] width 161 height 15
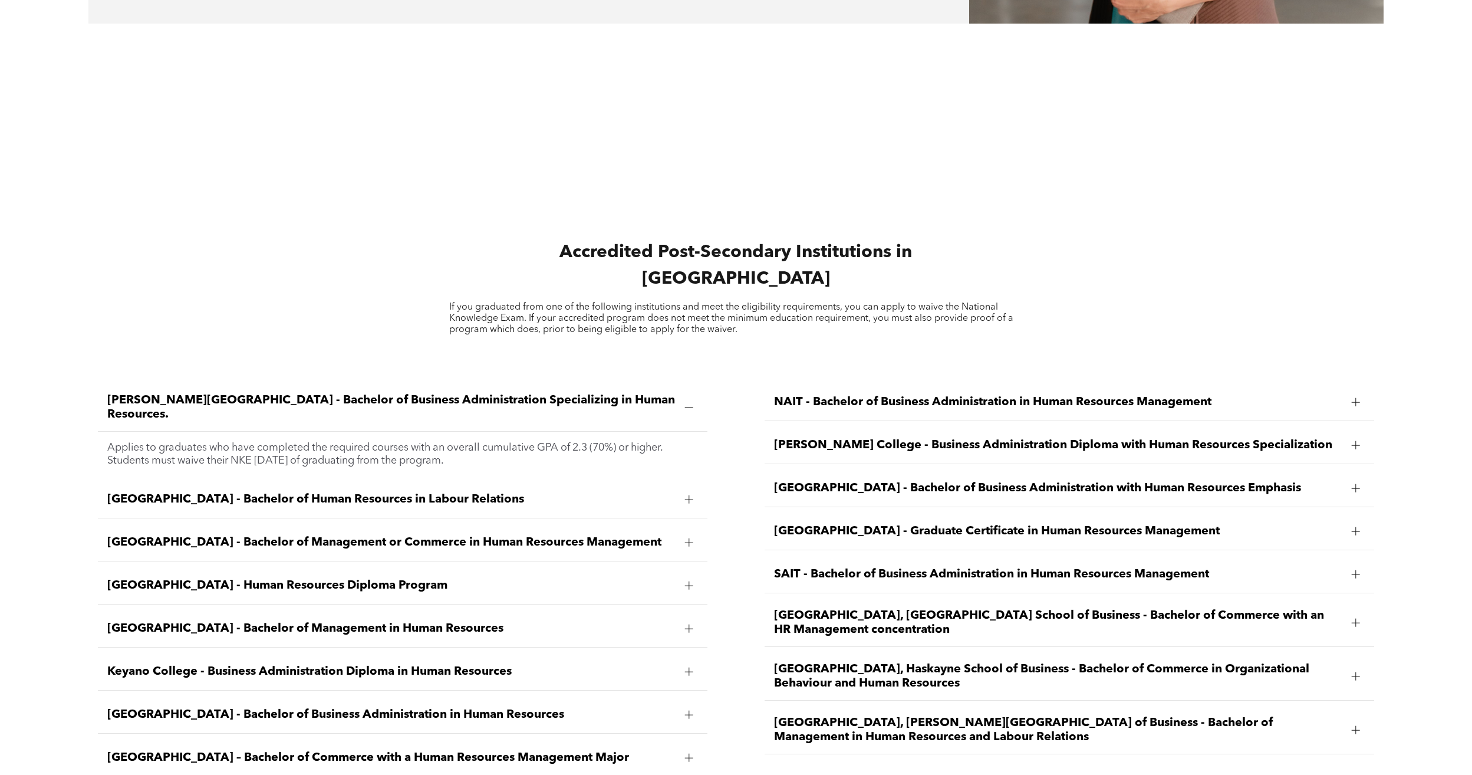
scroll to position [1710, 0]
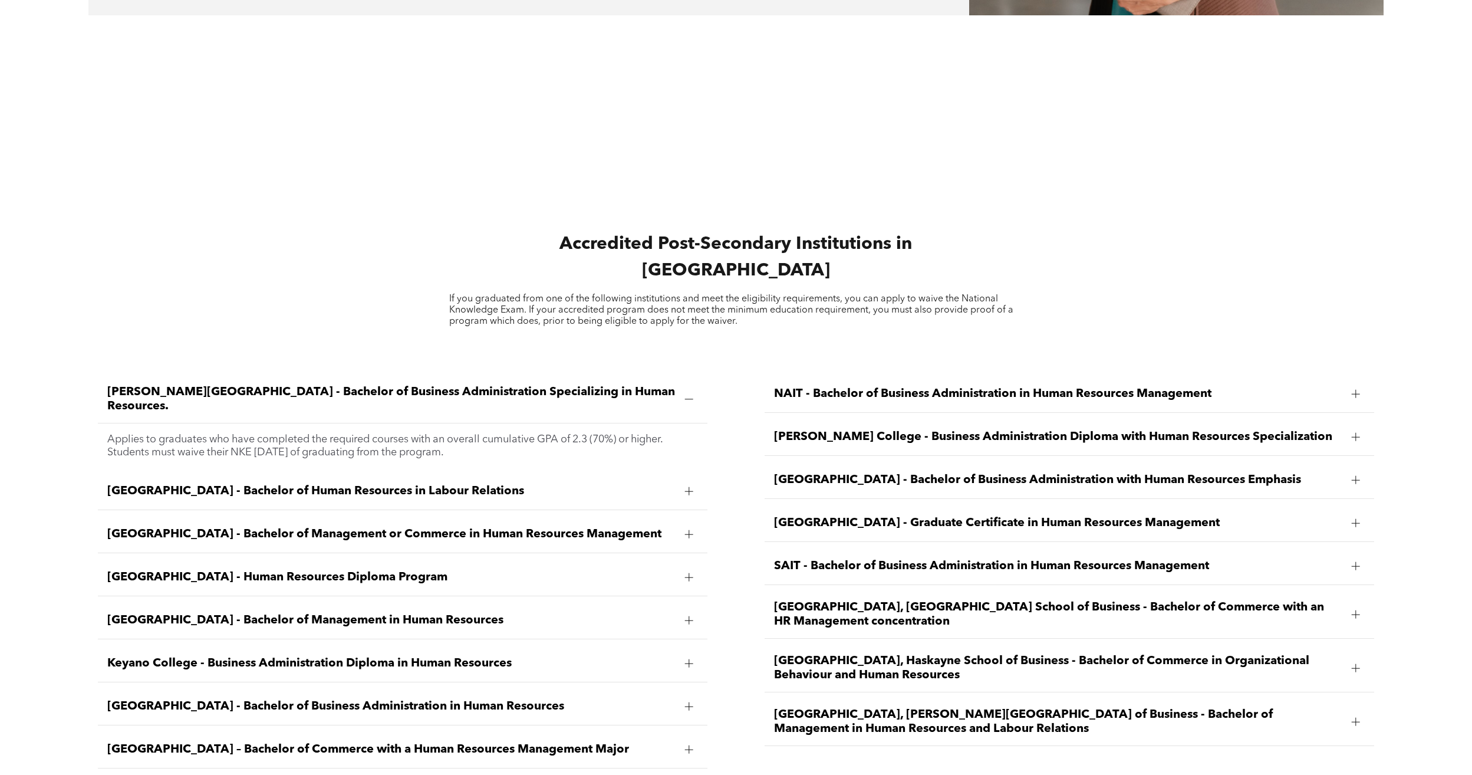
click at [364, 570] on span "Bow Valley College - Human Resources Diploma Program" at bounding box center [391, 577] width 568 height 14
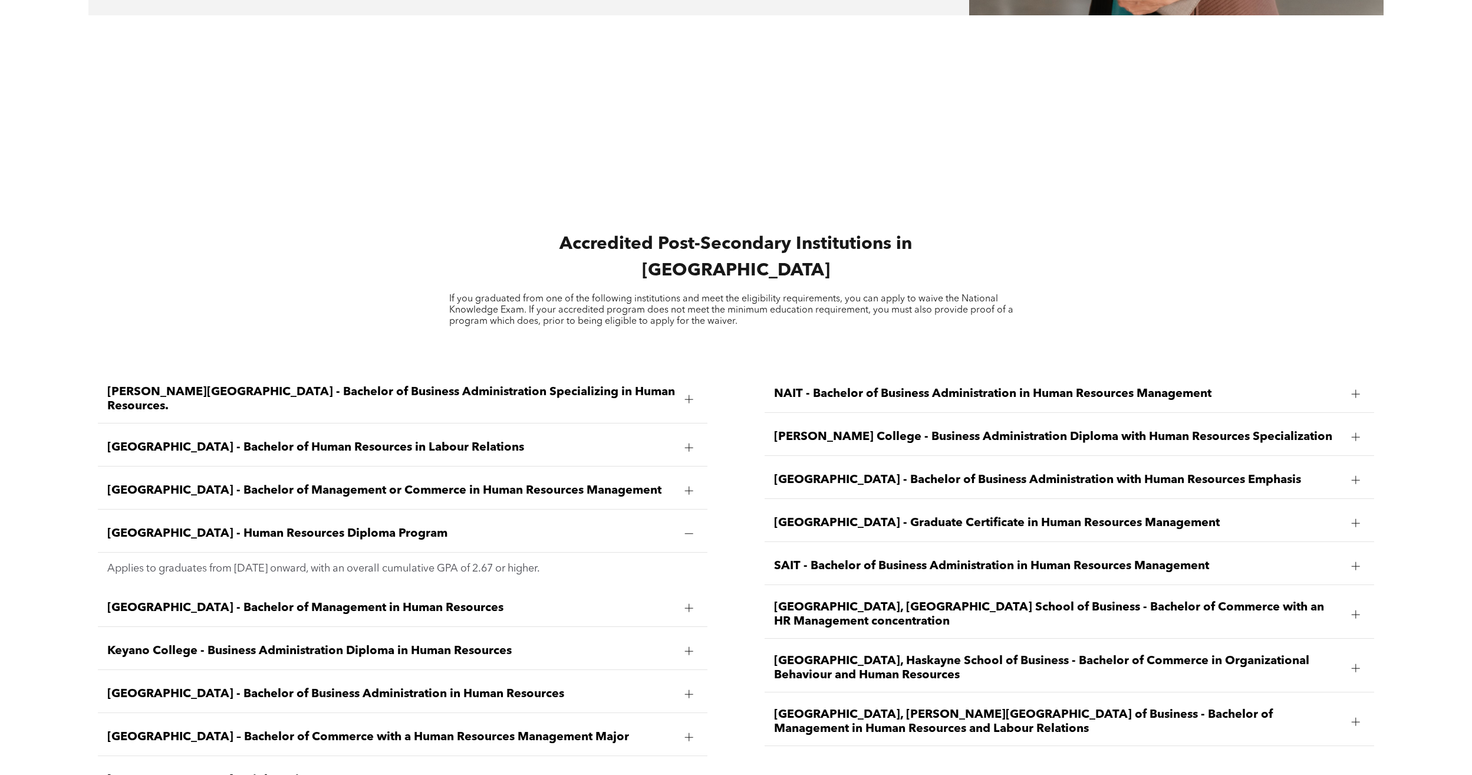
drag, startPoint x: 446, startPoint y: 504, endPoint x: 229, endPoint y: 509, distance: 217.6
click at [229, 515] on div "Bow Valley College - Human Resources Diploma Program" at bounding box center [403, 533] width 610 height 37
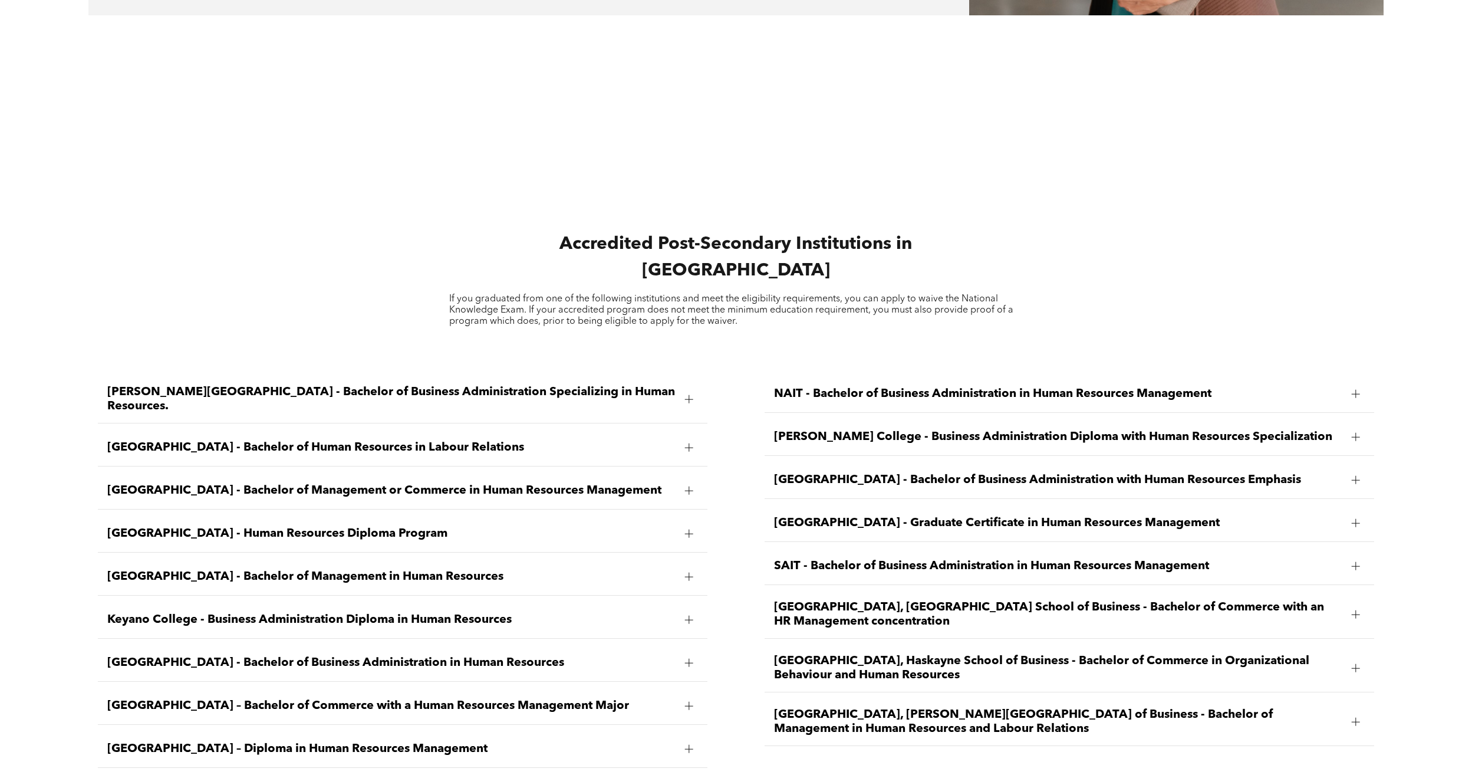
drag, startPoint x: 229, startPoint y: 509, endPoint x: 267, endPoint y: 502, distance: 39.0
copy span "Human Resources Diploma Program"
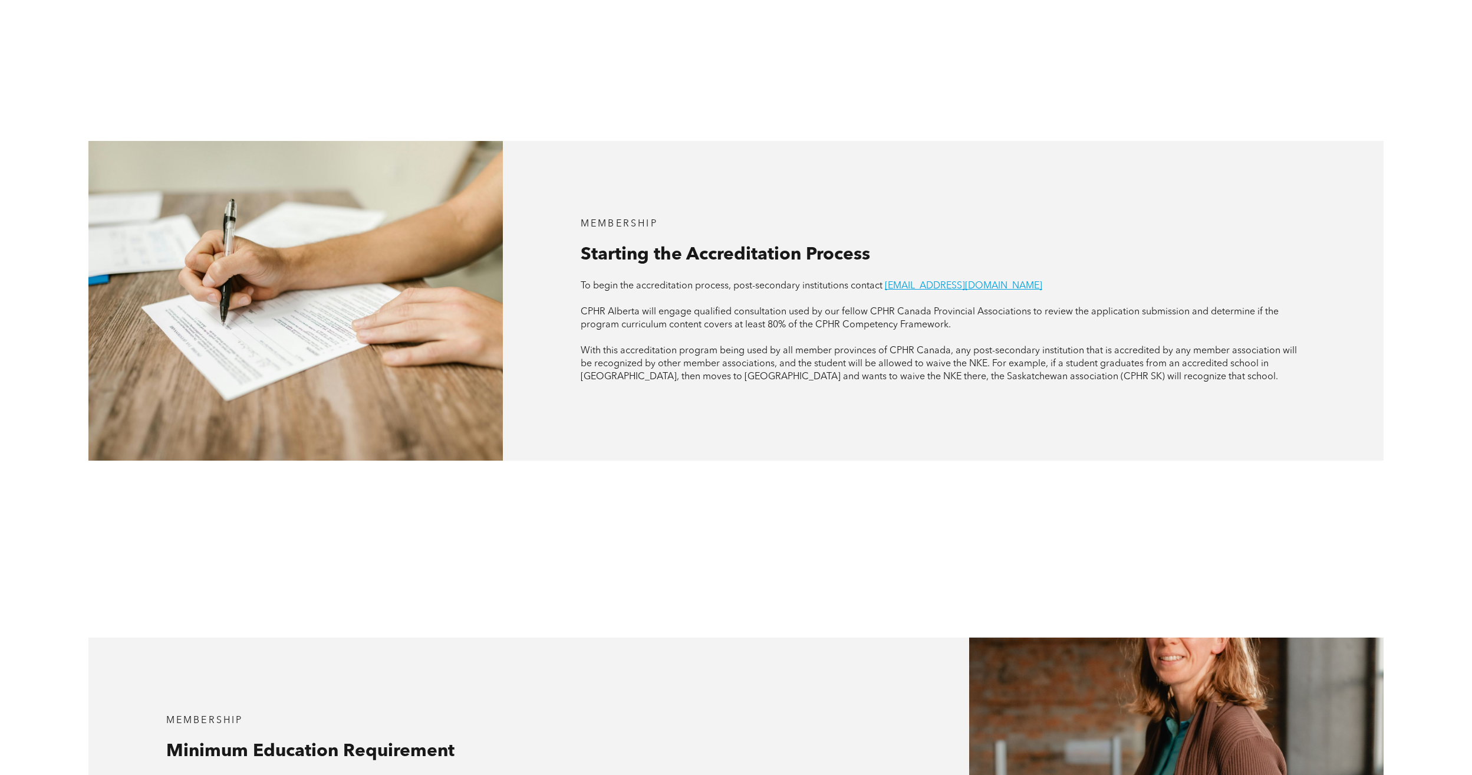
scroll to position [767, 0]
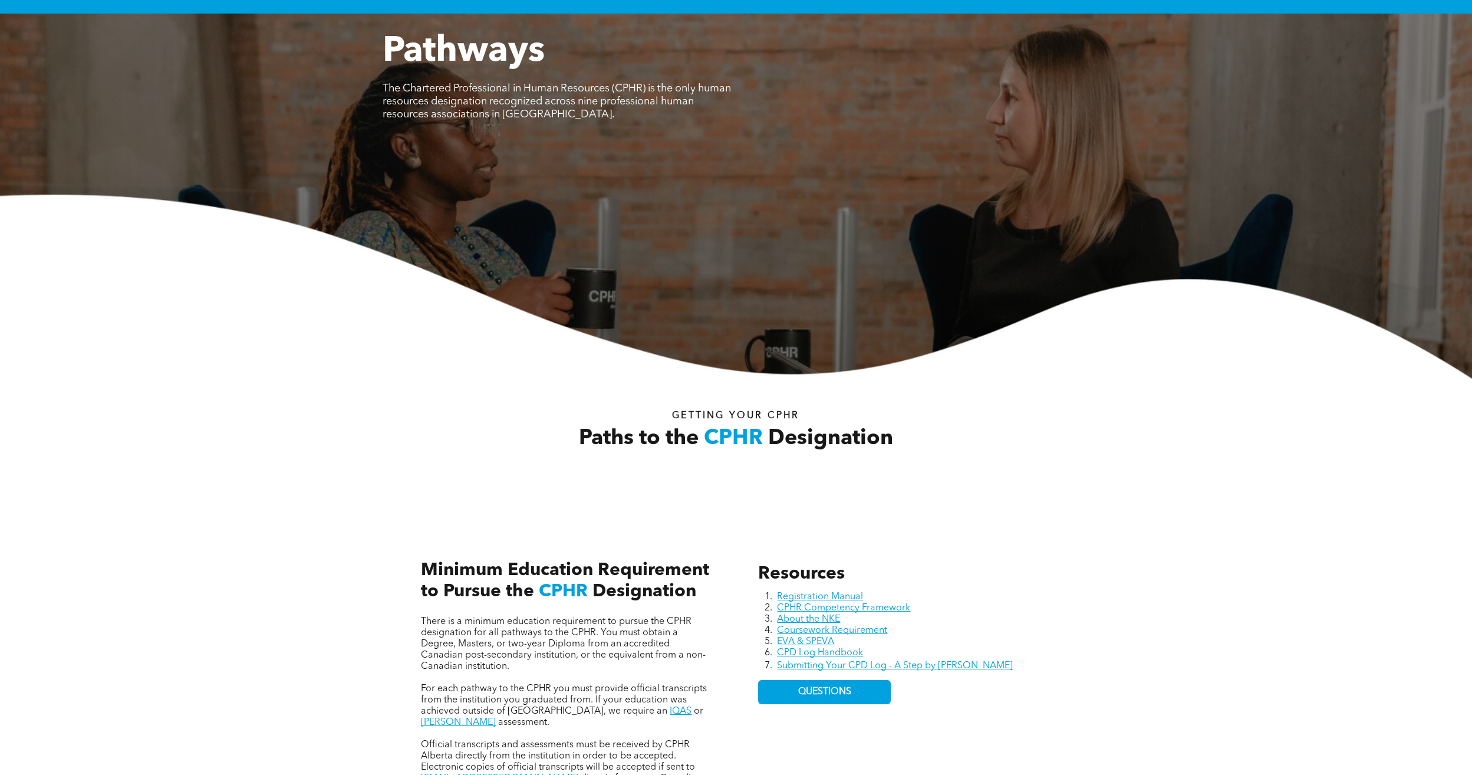
scroll to position [59, 0]
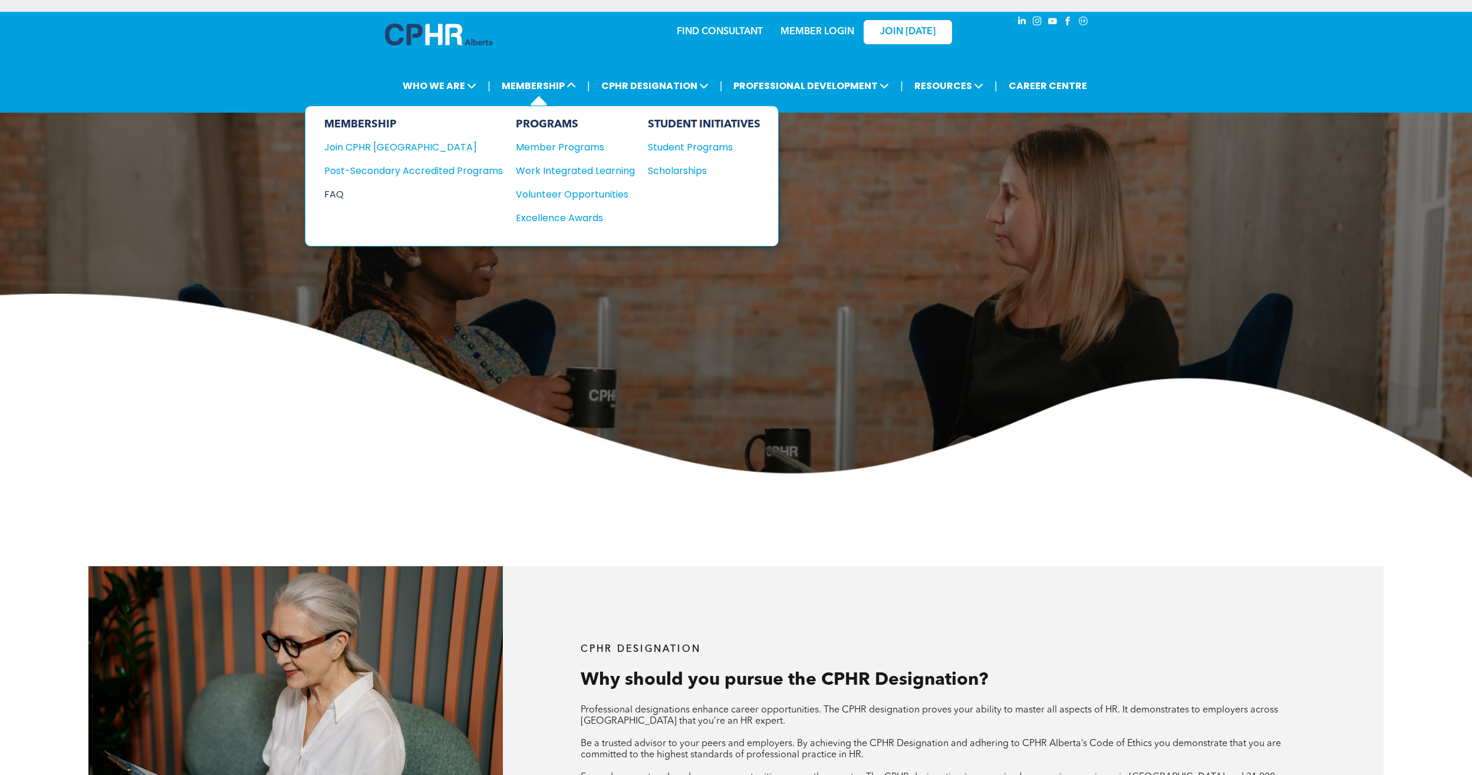
click at [334, 192] on div "FAQ" at bounding box center [404, 194] width 161 height 15
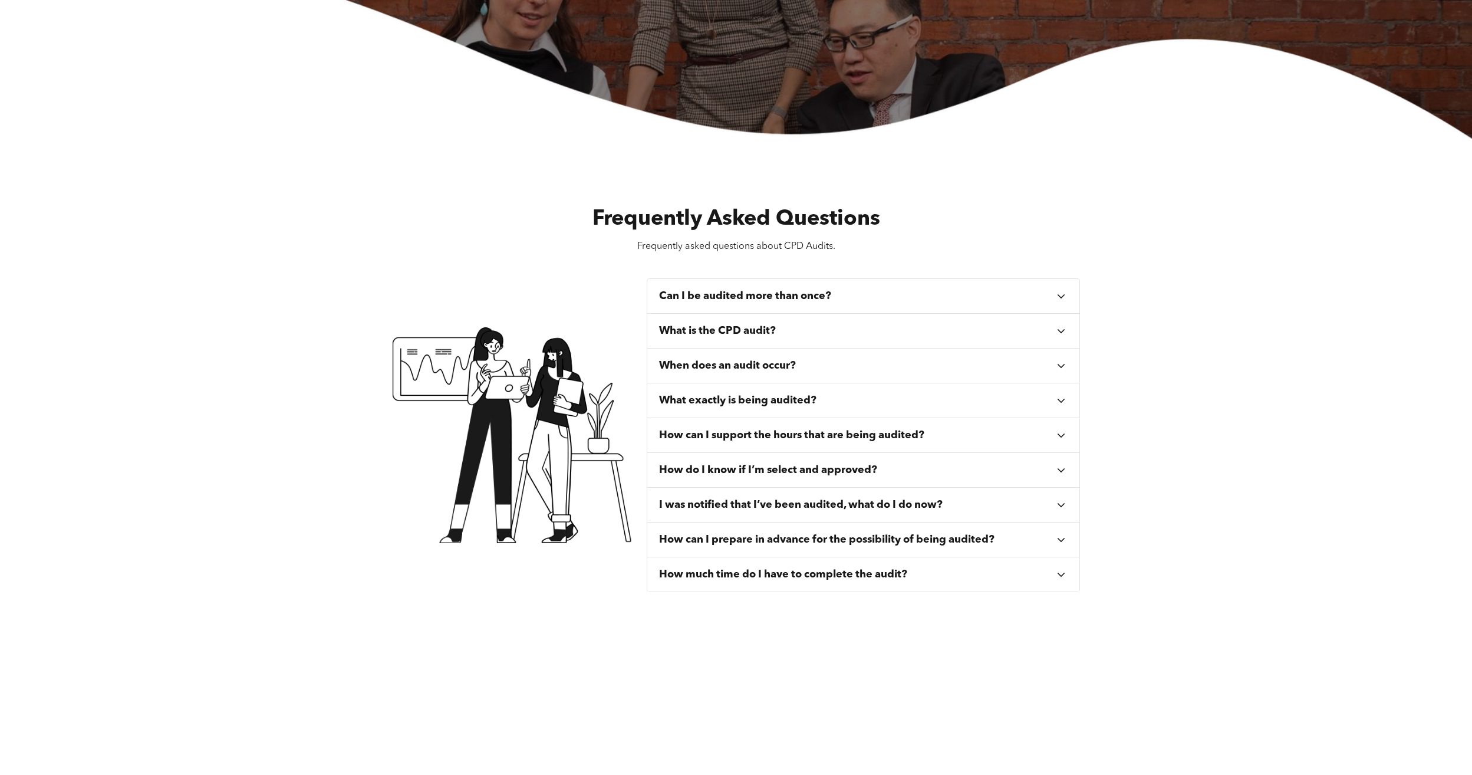
scroll to position [413, 0]
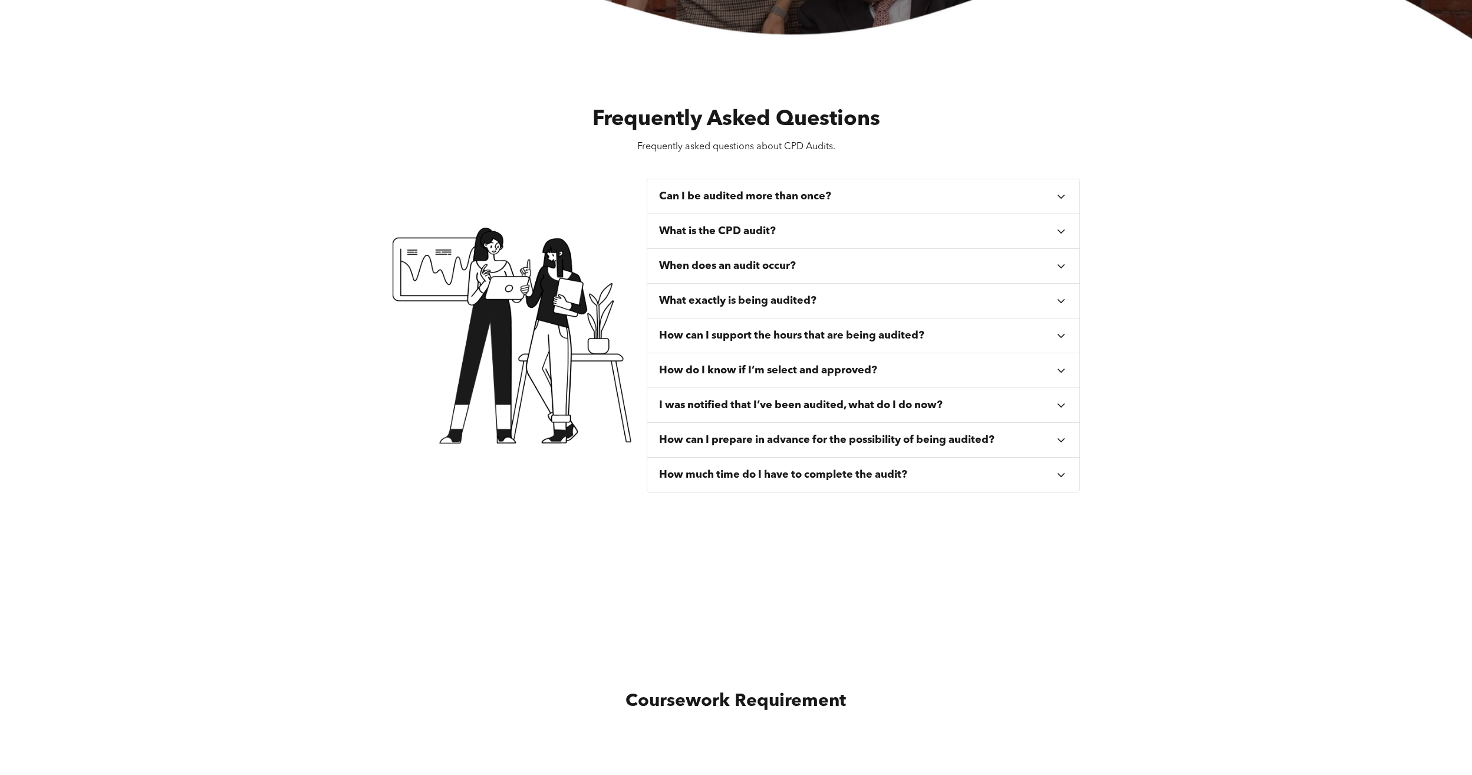
click at [754, 199] on h3 "Can I be audited more than once?" at bounding box center [745, 196] width 172 height 13
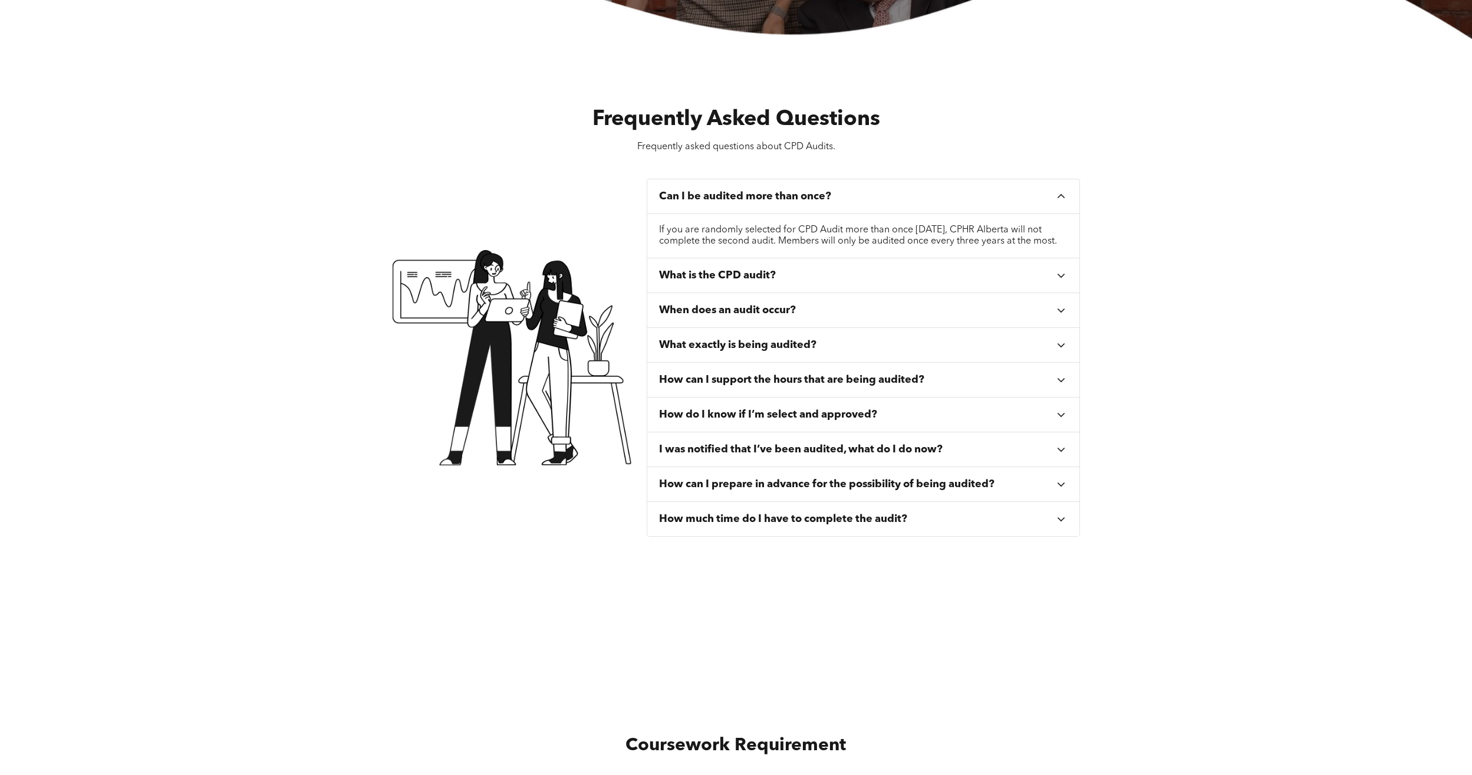
click at [741, 282] on h3 "What is the CPD audit?" at bounding box center [717, 275] width 117 height 13
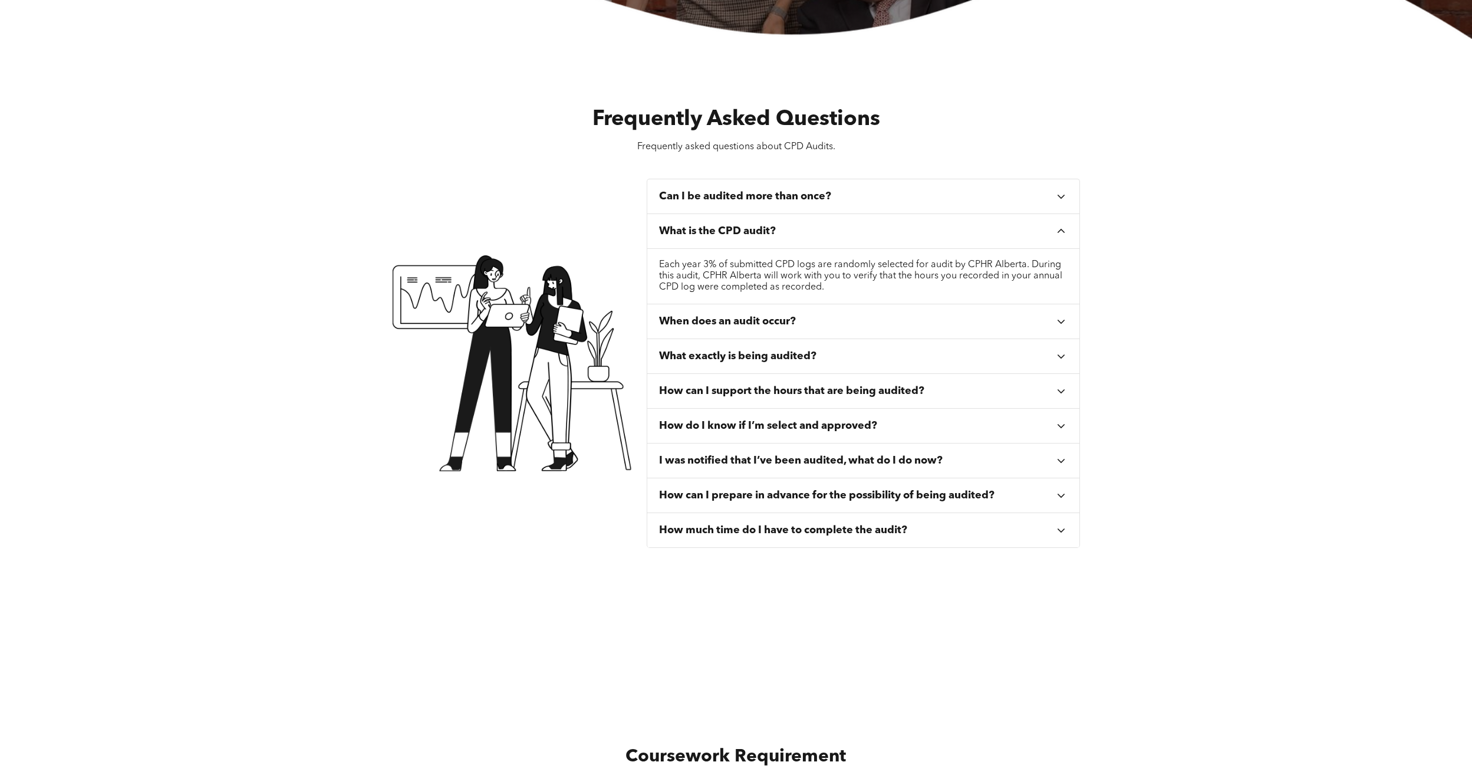
click at [718, 231] on h3 "What is the CPD audit?" at bounding box center [717, 231] width 117 height 13
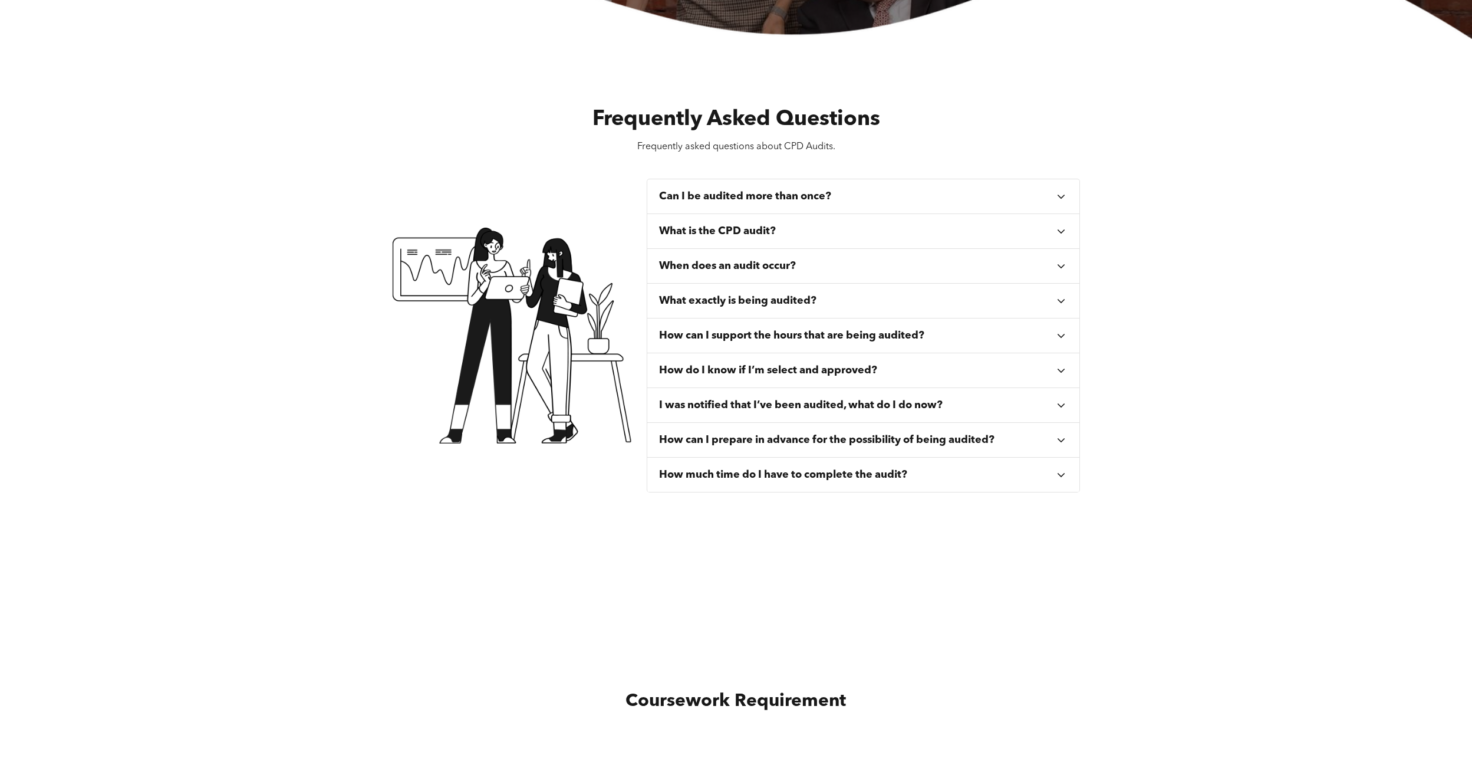
click at [735, 300] on h3 "What exactly is being audited?" at bounding box center [737, 300] width 157 height 13
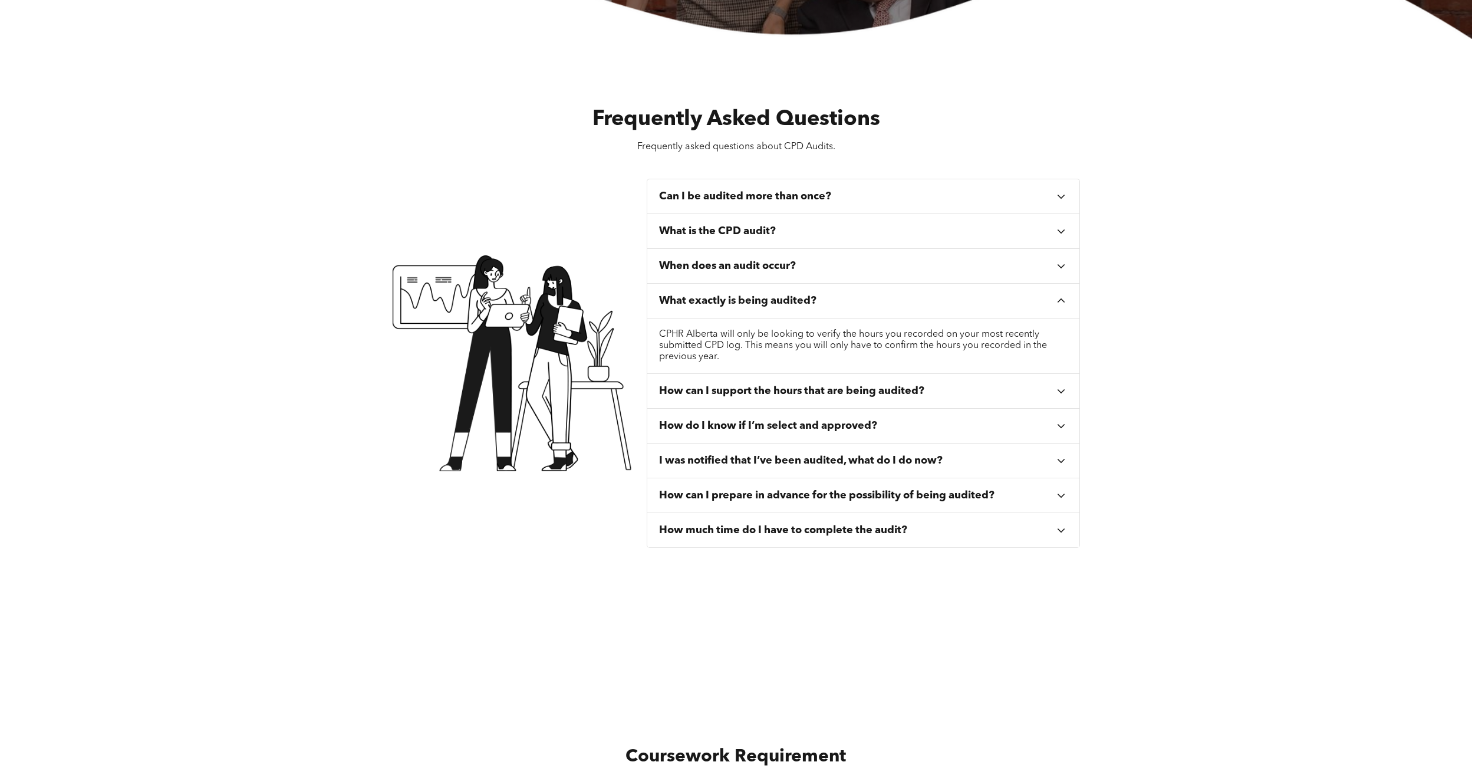
click at [735, 300] on h3 "What exactly is being audited?" at bounding box center [737, 300] width 157 height 13
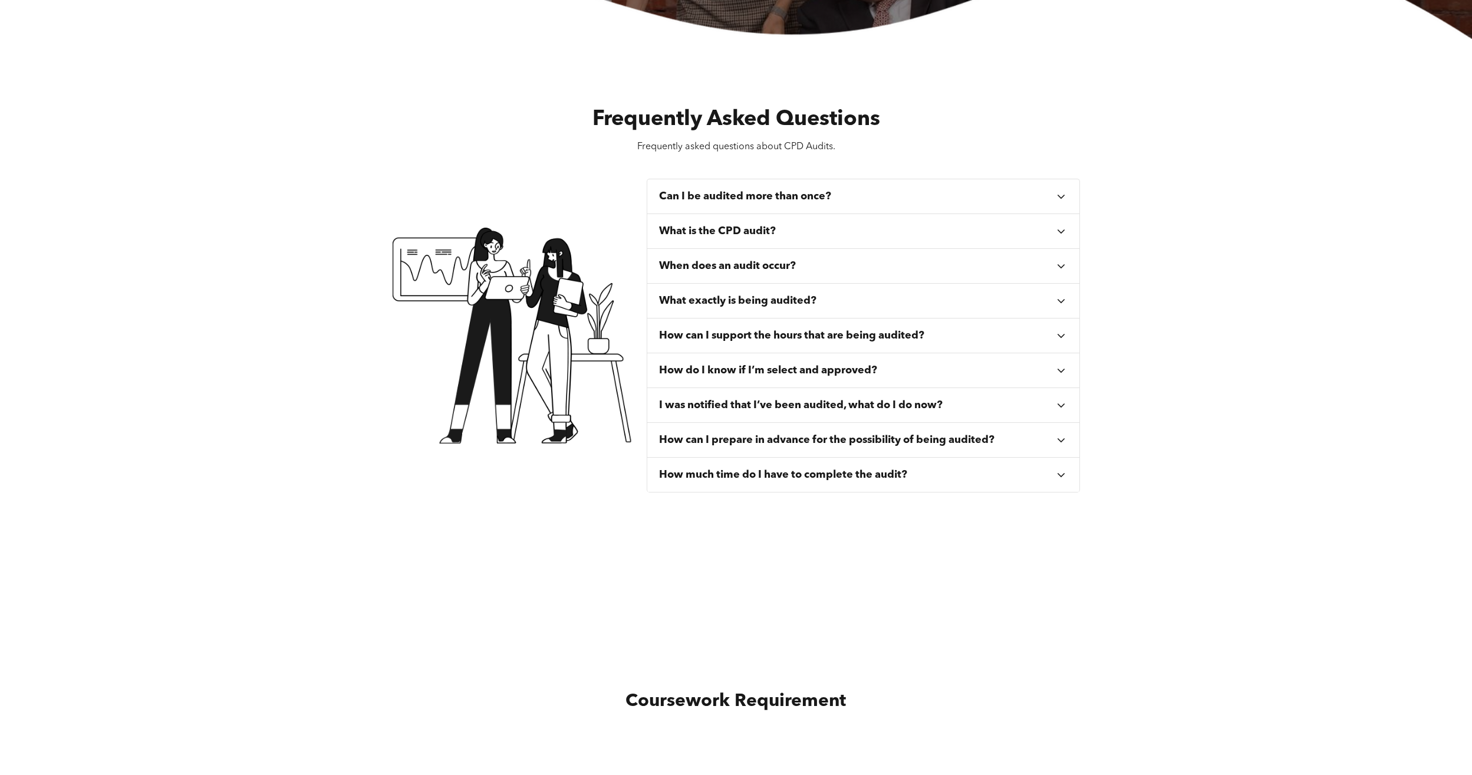
click at [736, 334] on h3 "How can I support the hours that are being audited?" at bounding box center [791, 335] width 265 height 13
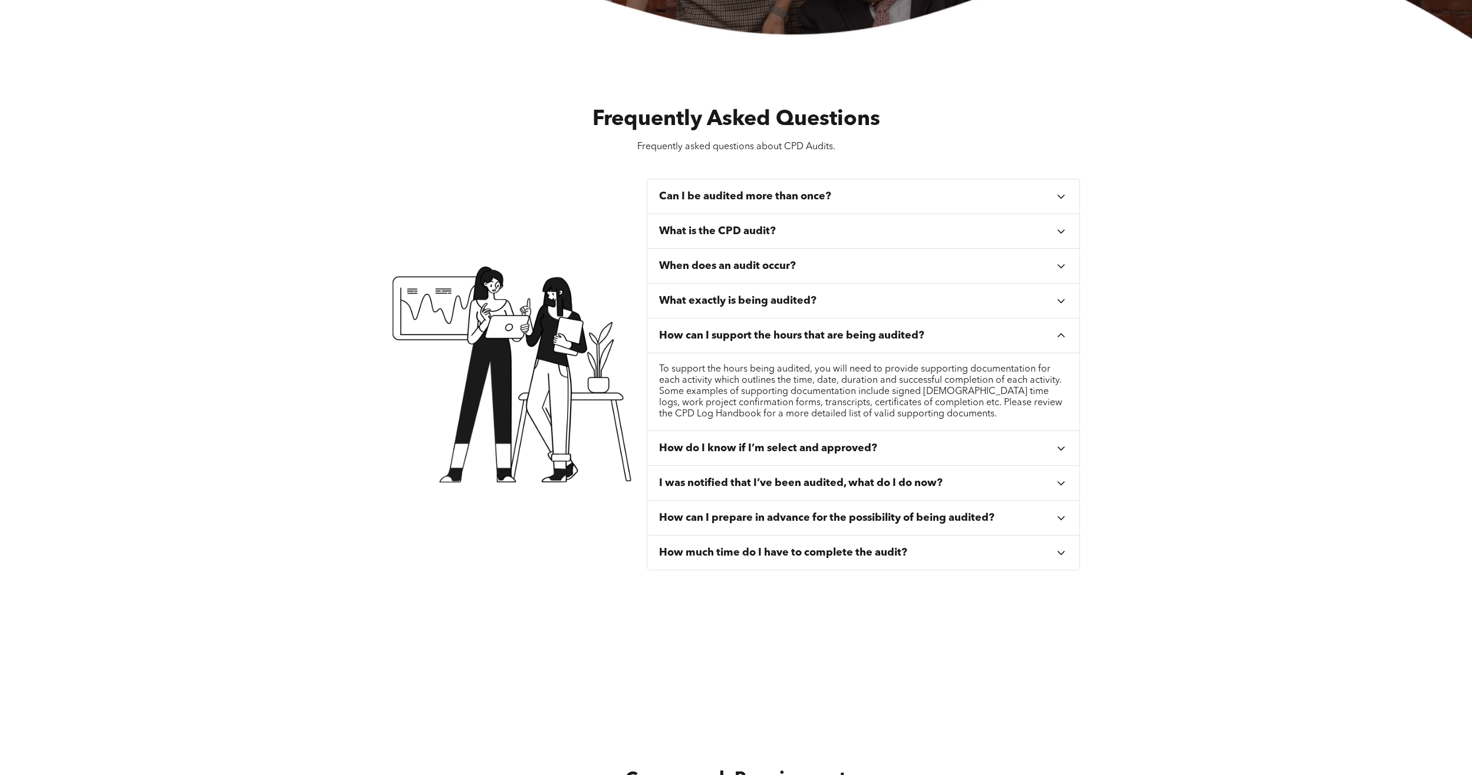
click at [752, 446] on h3 "How do I know if I’m select and approved?" at bounding box center [768, 448] width 218 height 13
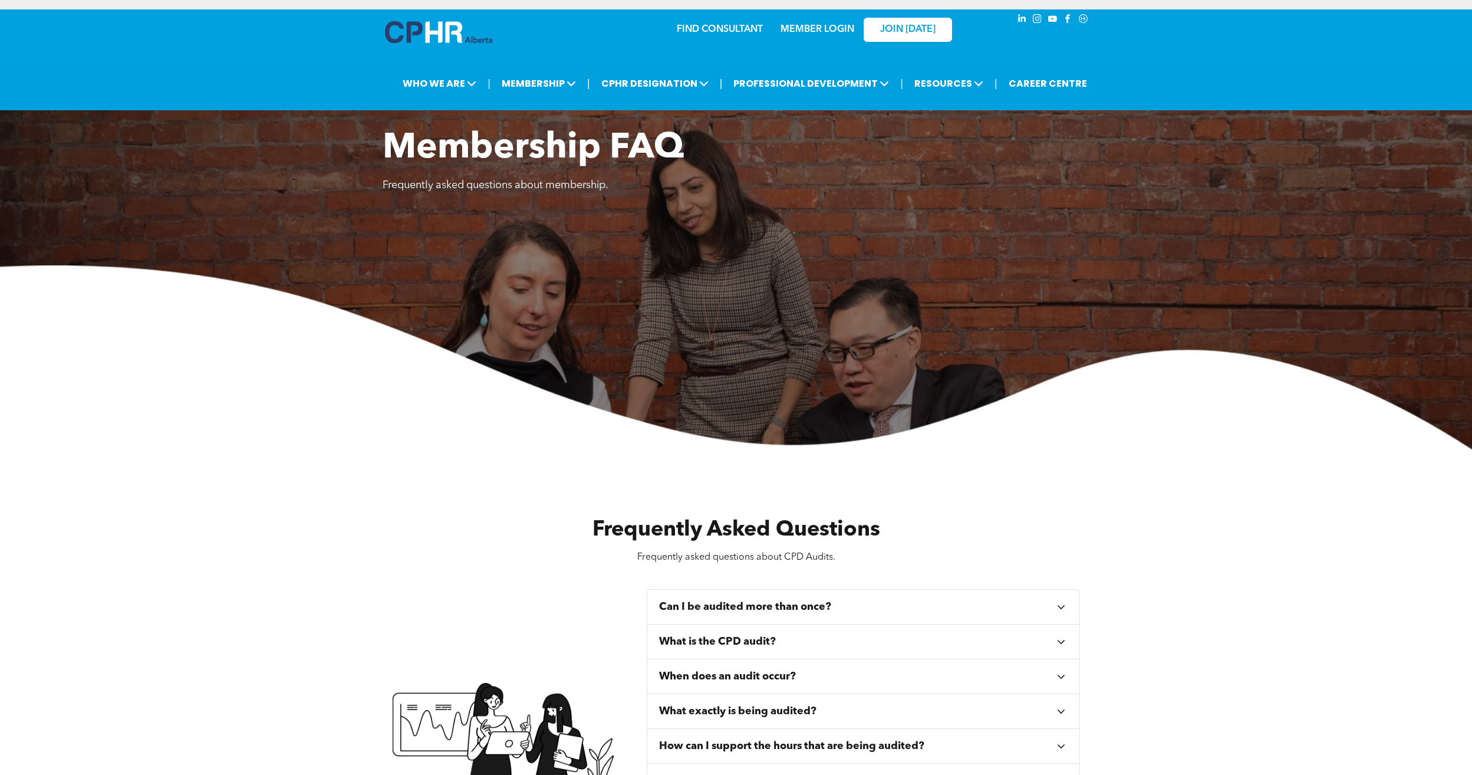
scroll to position [0, 0]
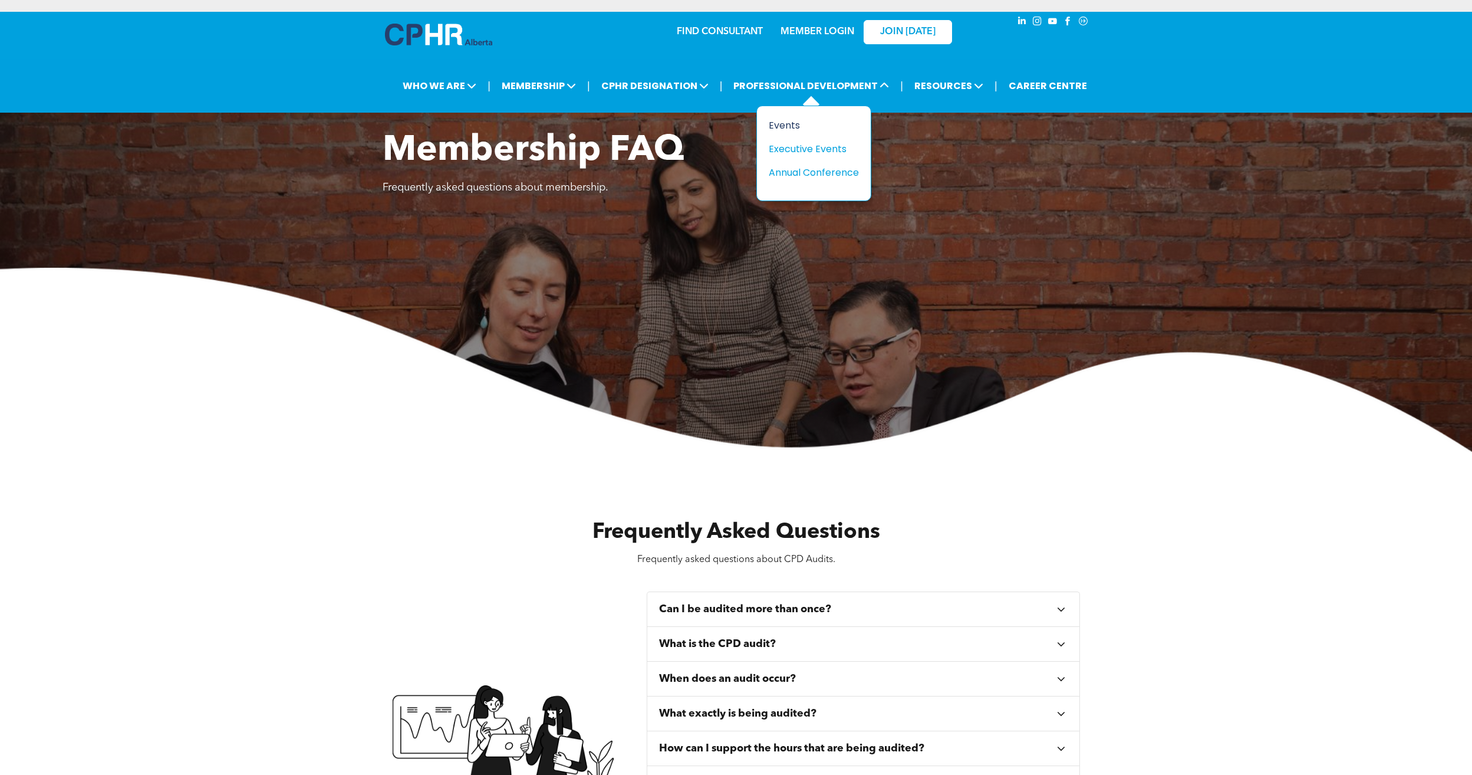
click at [777, 121] on div "Events" at bounding box center [809, 125] width 81 height 15
